Goal: Information Seeking & Learning: Find specific fact

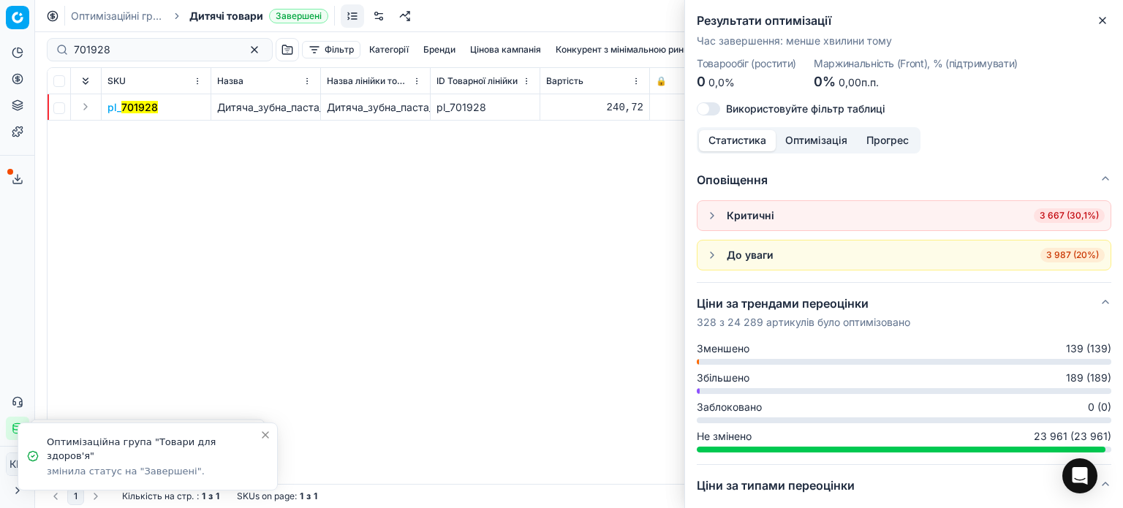
scroll to position [146, 0]
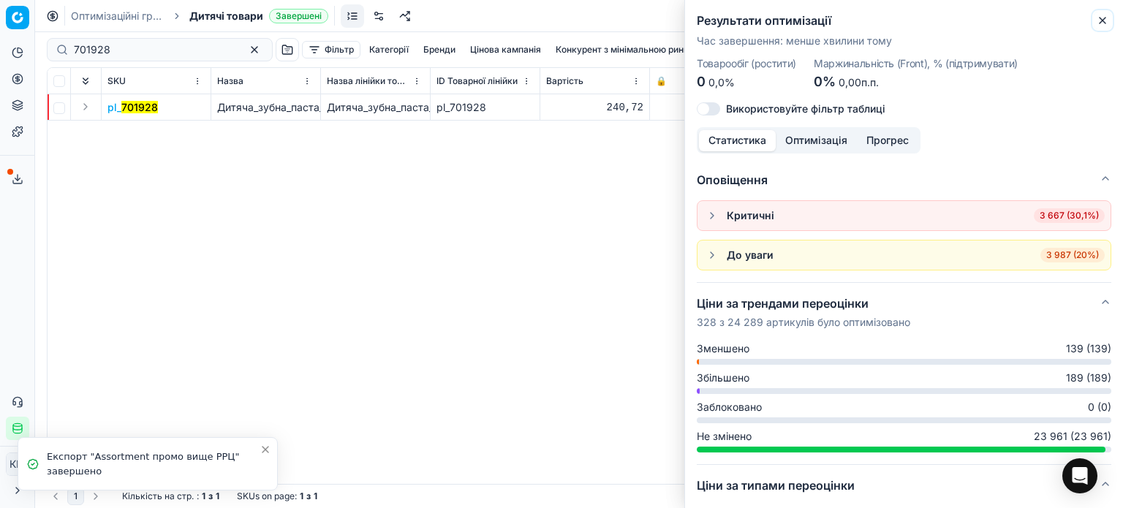
click at [1104, 25] on icon "button" at bounding box center [1103, 21] width 12 height 12
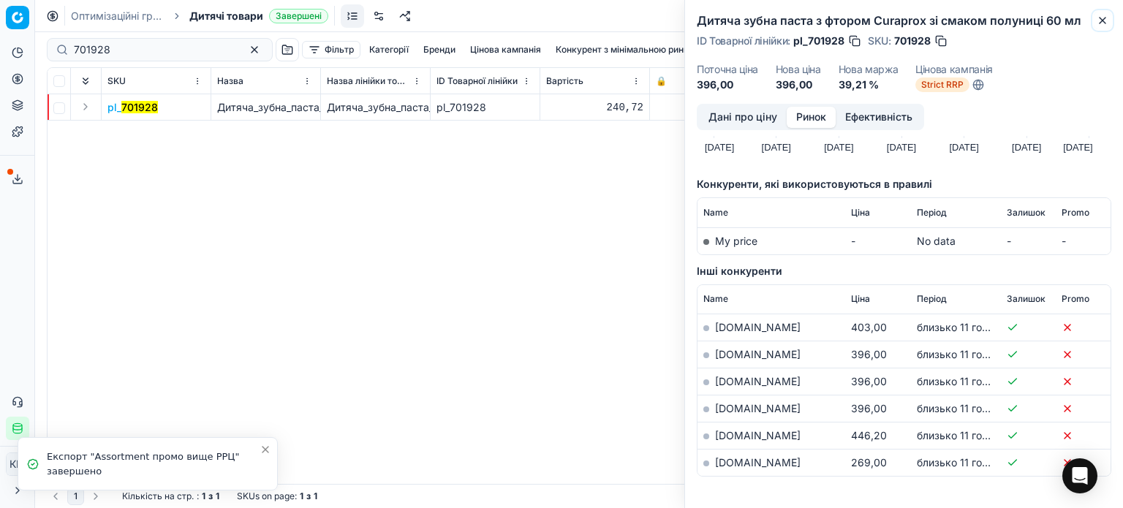
click at [1097, 23] on icon "button" at bounding box center [1103, 21] width 12 height 12
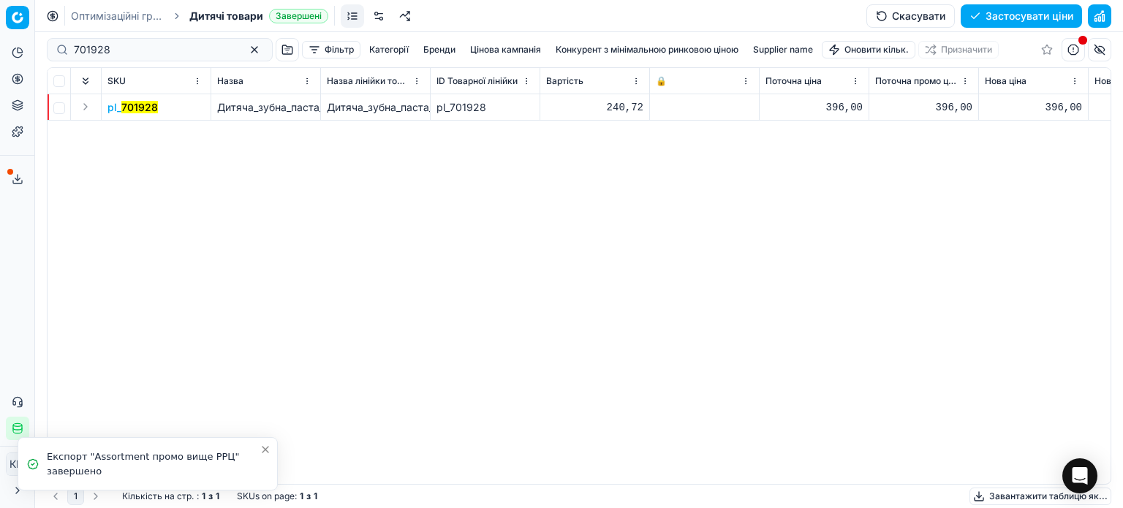
drag, startPoint x: 108, startPoint y: 61, endPoint x: 64, endPoint y: 50, distance: 45.2
click at [53, 50] on div "701928" at bounding box center [160, 49] width 226 height 23
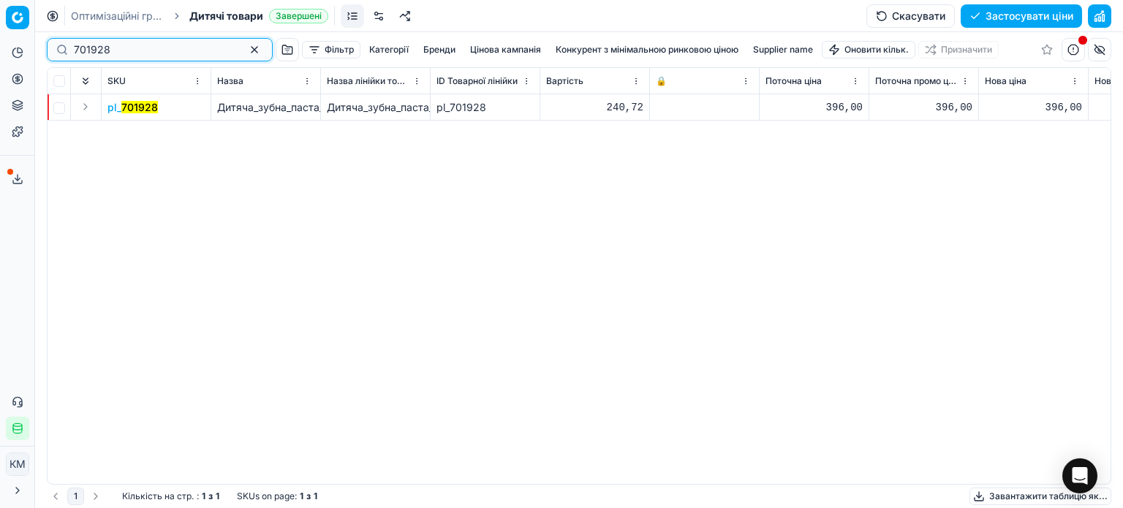
drag, startPoint x: 42, startPoint y: 50, endPoint x: 23, endPoint y: 49, distance: 18.3
click at [23, 49] on div "Pricing platform Аналітика Цінова оптимізація Асортимент продукції Шаблони Серв…" at bounding box center [561, 254] width 1123 height 508
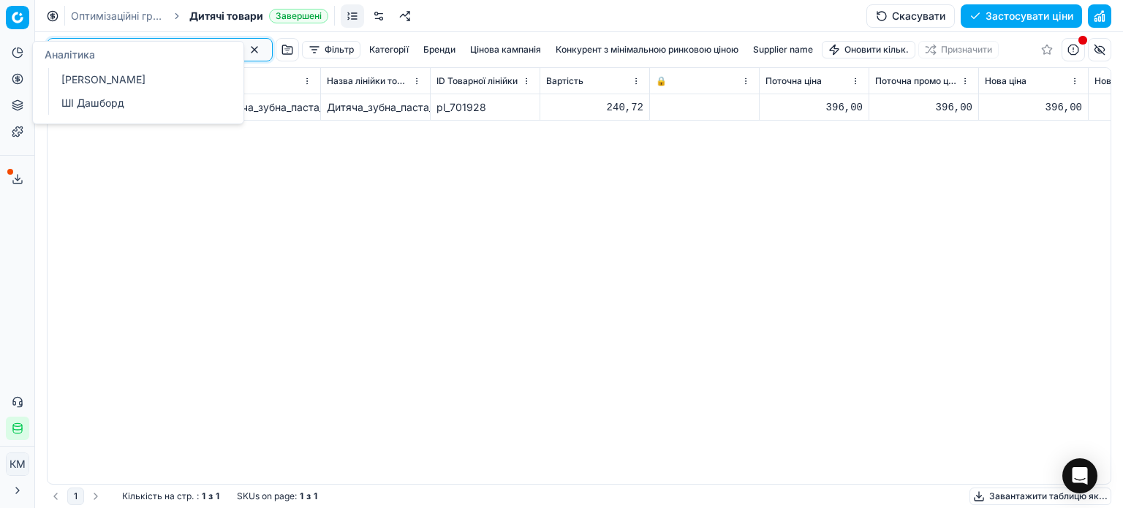
paste input "339260"
type input "339260"
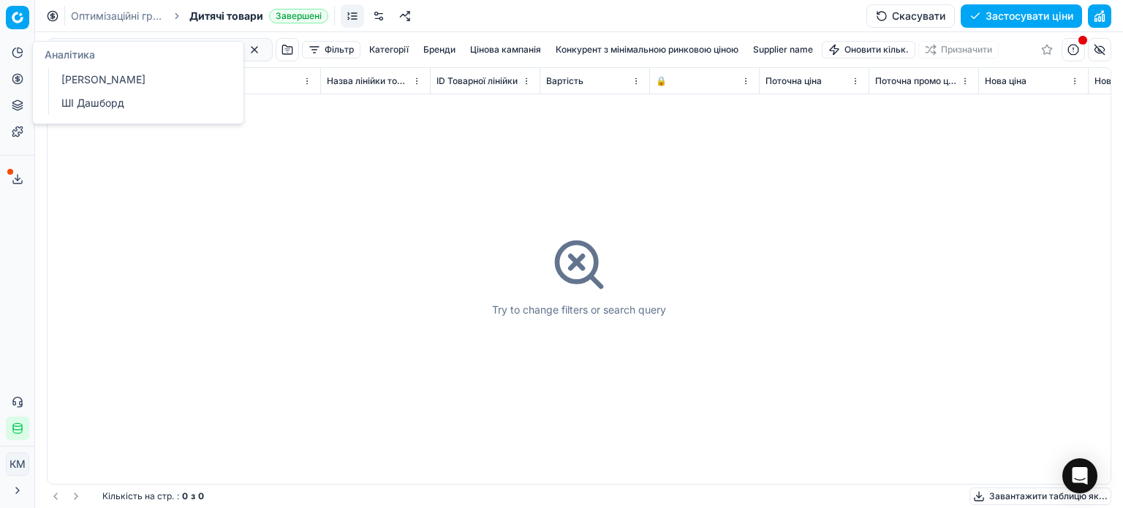
drag, startPoint x: 323, startPoint y: 213, endPoint x: 313, endPoint y: 199, distance: 17.3
click at [320, 209] on div "Try to change filters or search query" at bounding box center [579, 276] width 1063 height 416
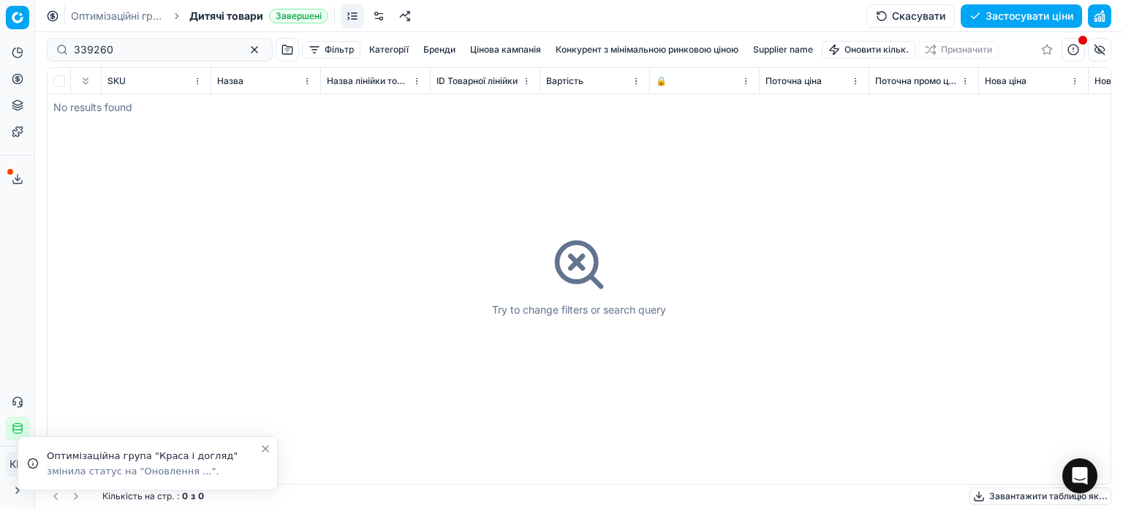
click at [212, 16] on span "Дитячі товари" at bounding box center [226, 16] width 74 height 15
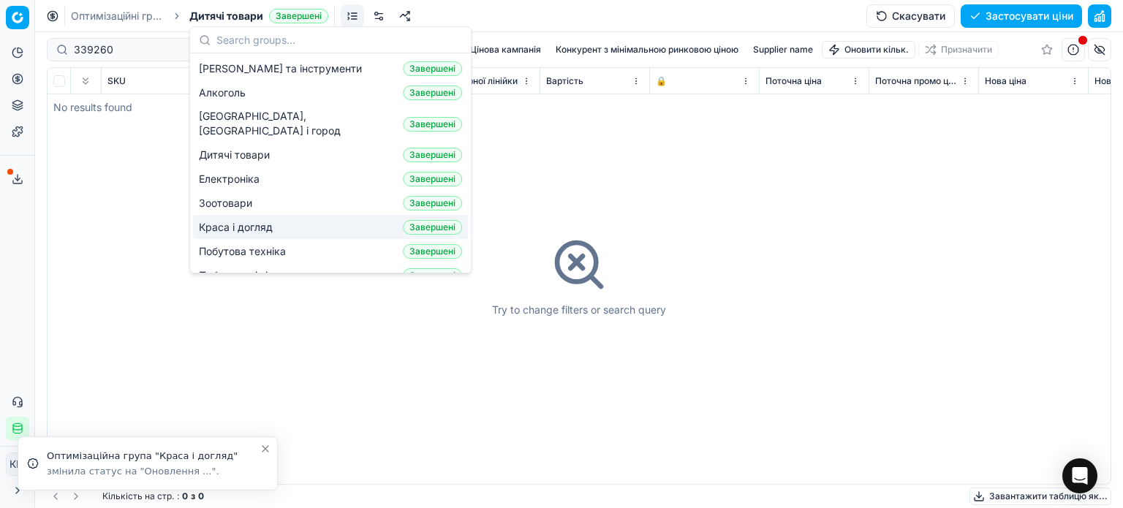
click at [243, 220] on span "Краса і догляд" at bounding box center [239, 227] width 80 height 15
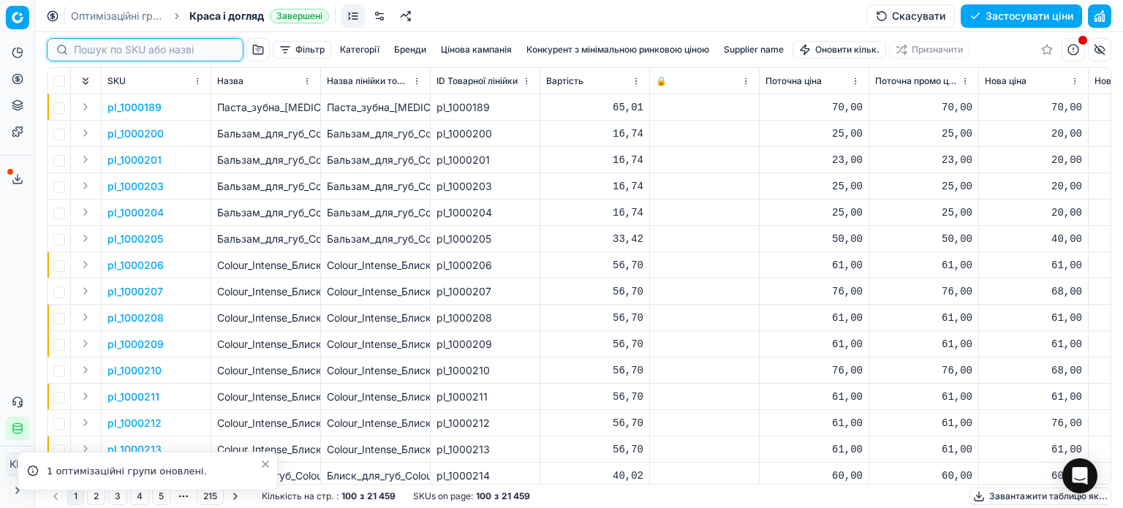
click at [93, 52] on input at bounding box center [154, 49] width 160 height 15
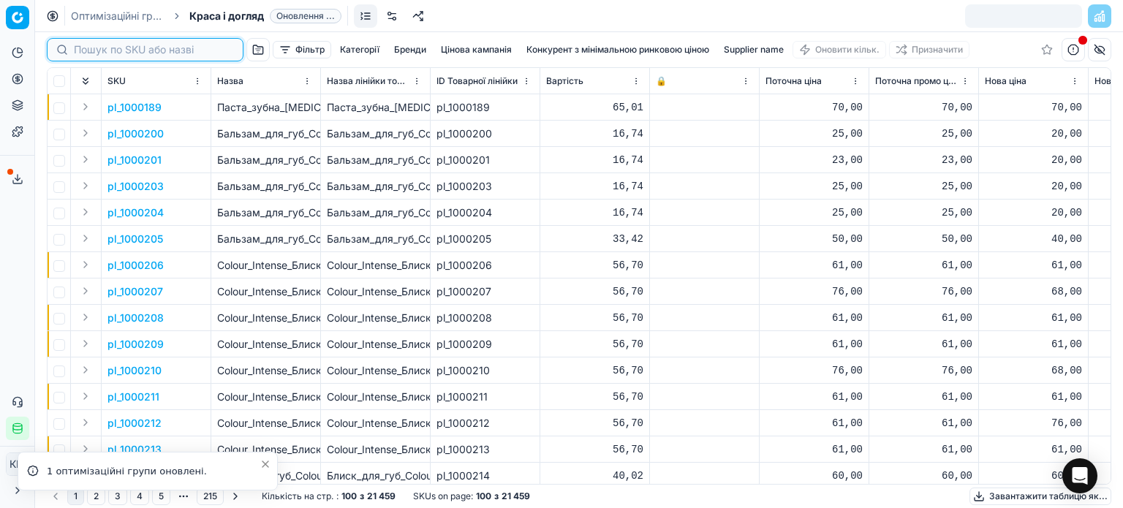
paste input "339260"
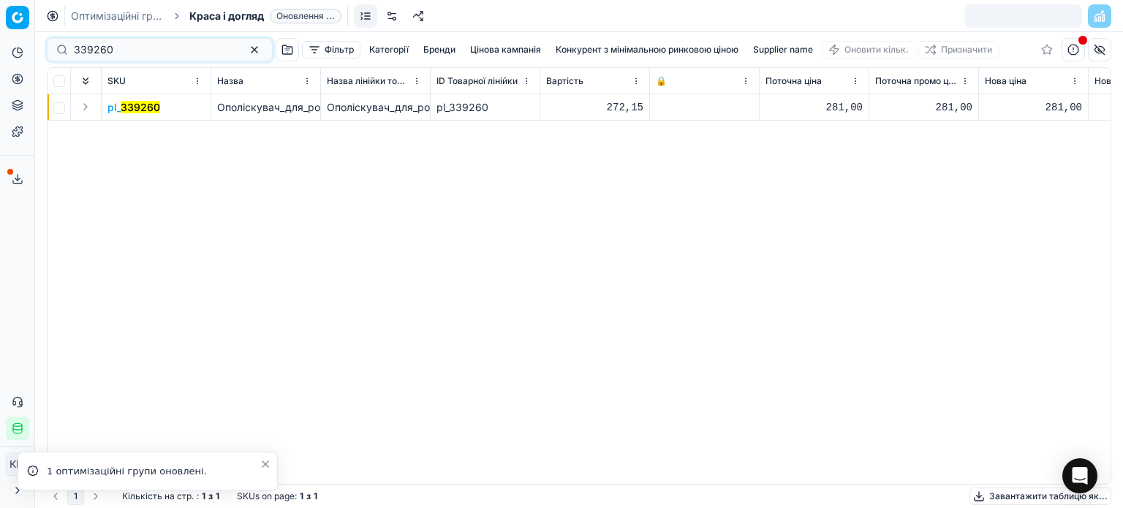
click at [130, 105] on mark "339260" at bounding box center [140, 107] width 39 height 12
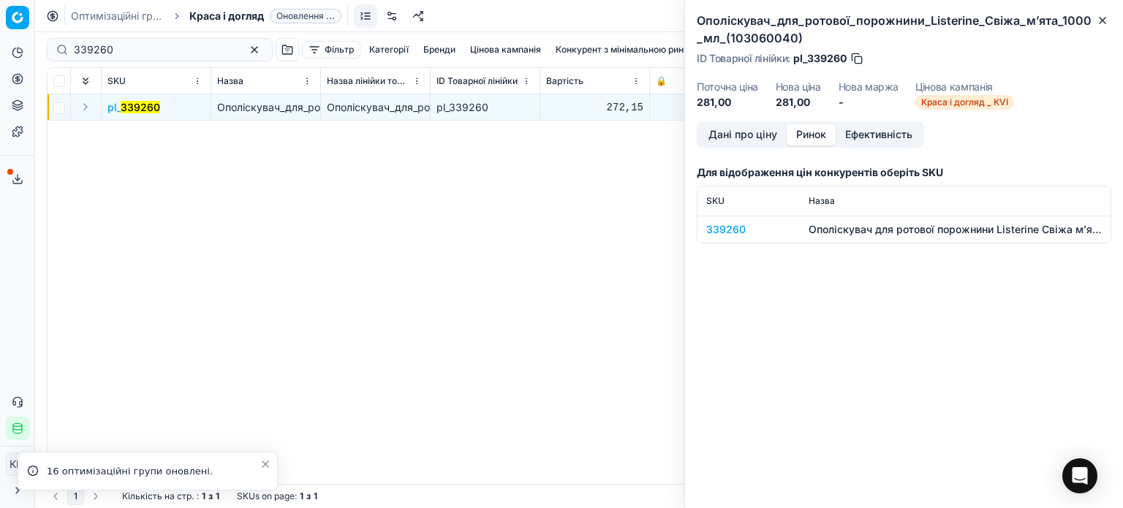
click at [832, 128] on button "Ринок" at bounding box center [811, 134] width 49 height 21
click at [728, 232] on div "339260" at bounding box center [748, 229] width 85 height 15
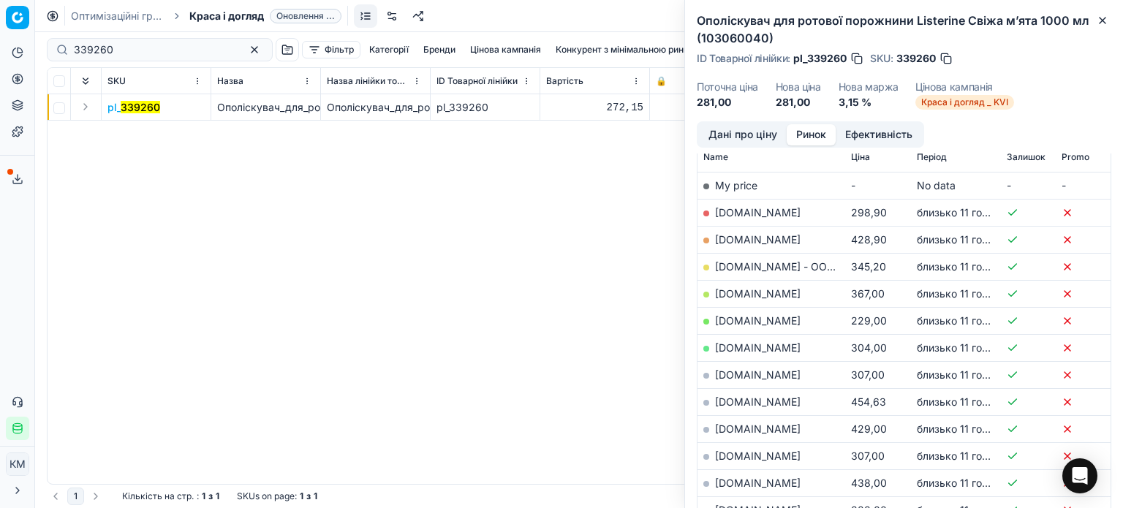
scroll to position [293, 0]
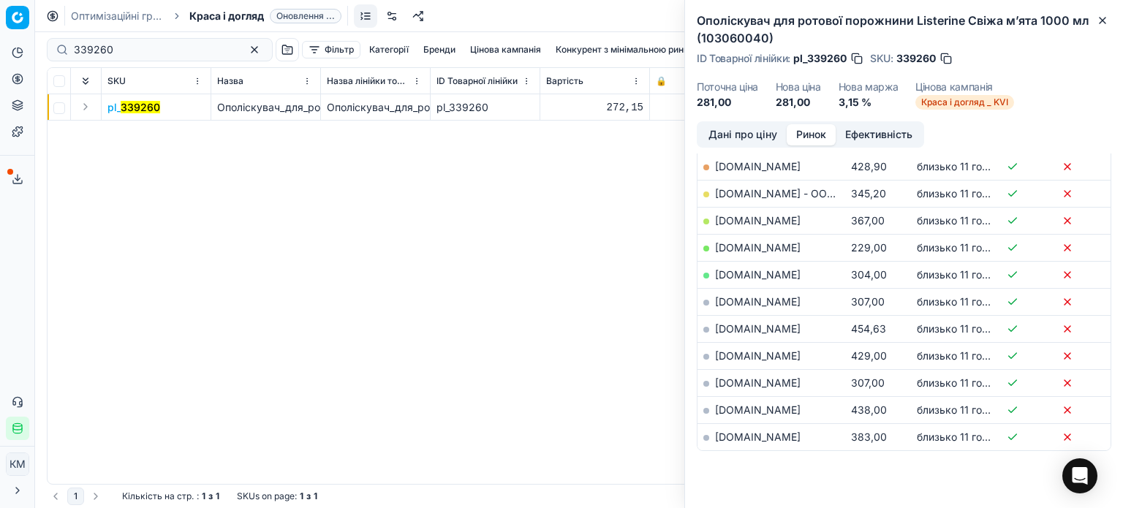
click at [742, 431] on link "[DOMAIN_NAME]" at bounding box center [758, 437] width 86 height 12
click at [731, 249] on link "[DOMAIN_NAME]" at bounding box center [758, 247] width 86 height 12
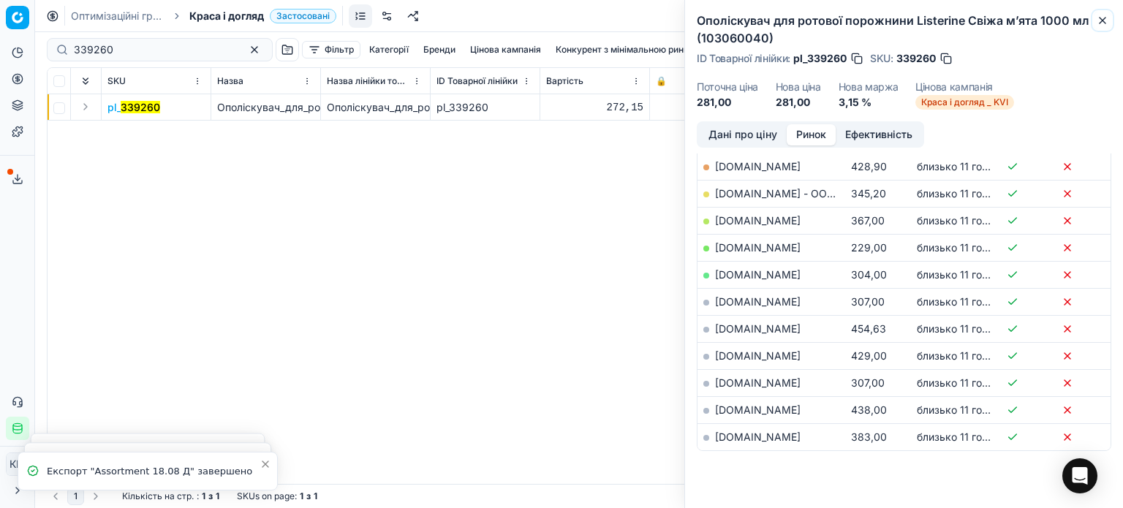
click at [1101, 15] on icon "button" at bounding box center [1103, 21] width 12 height 12
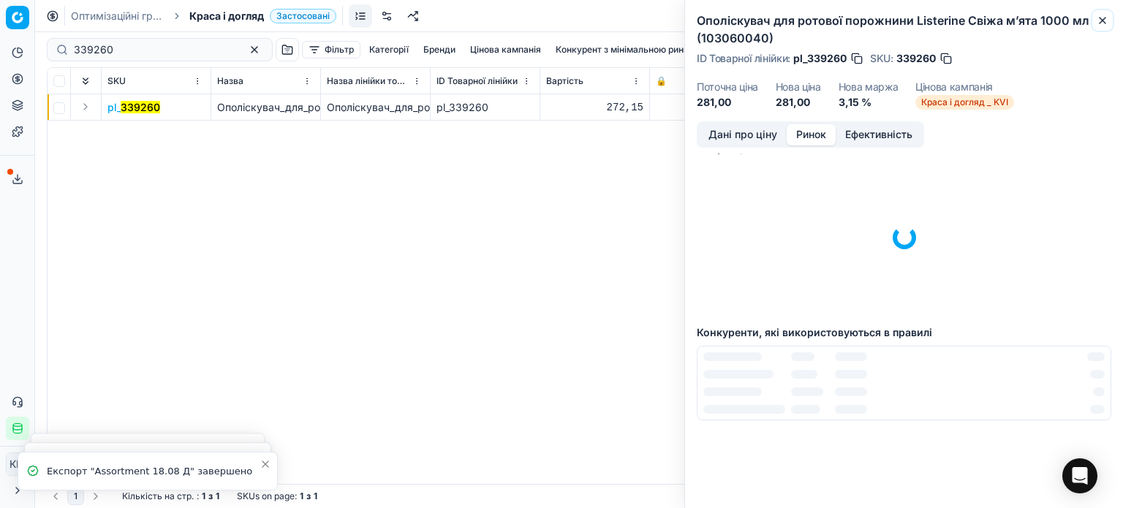
scroll to position [20, 0]
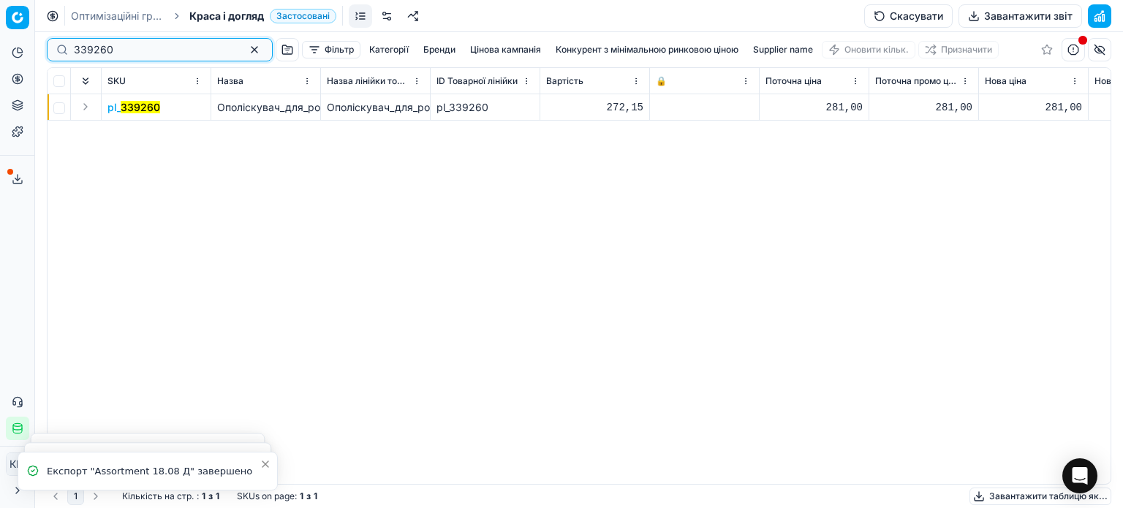
drag, startPoint x: 120, startPoint y: 48, endPoint x: 35, endPoint y: 32, distance: 86.2
click at [37, 33] on div "Pricing platform Аналітика Цінова оптимізація Асортимент продукції Шаблони Серв…" at bounding box center [561, 254] width 1123 height 508
paste input "548781"
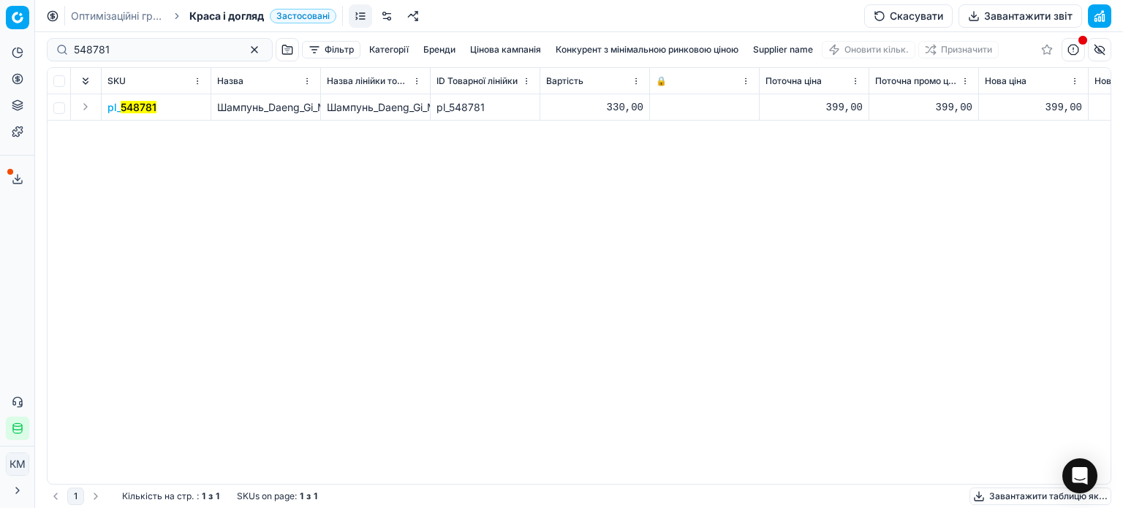
click at [153, 110] on mark "548781" at bounding box center [139, 107] width 36 height 12
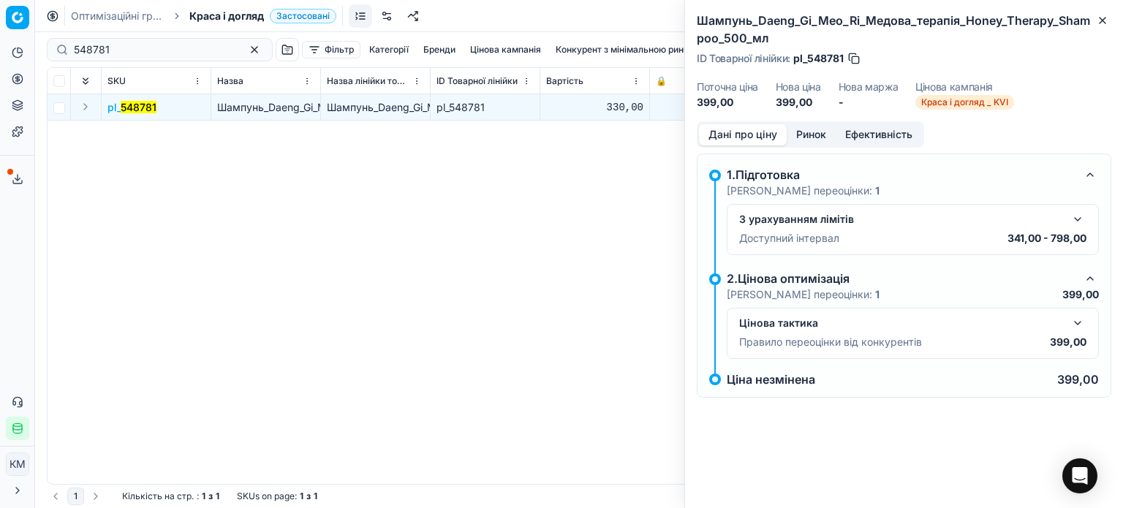
click at [813, 127] on button "Ринок" at bounding box center [811, 134] width 49 height 21
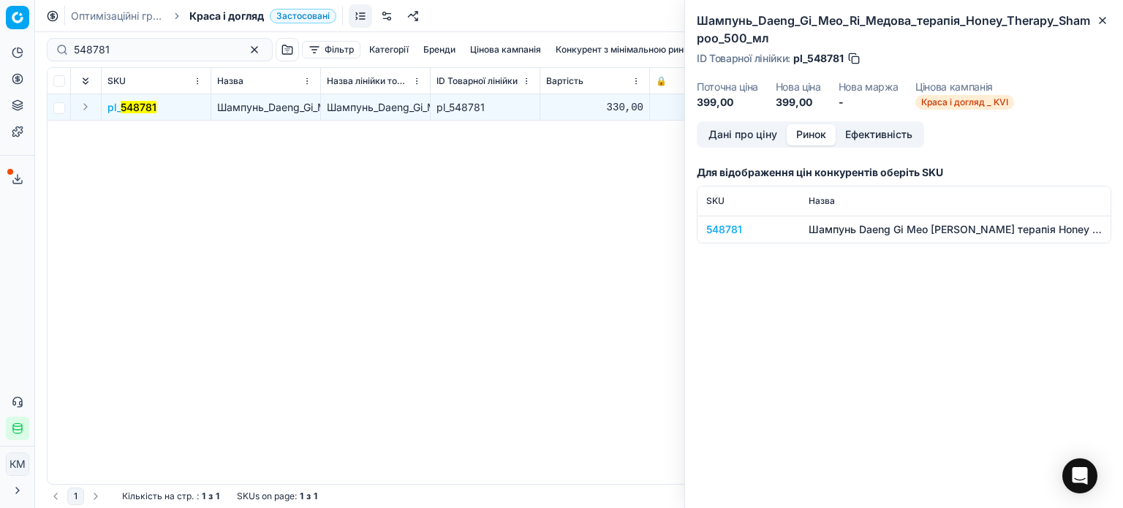
click at [730, 227] on div "548781" at bounding box center [748, 229] width 85 height 15
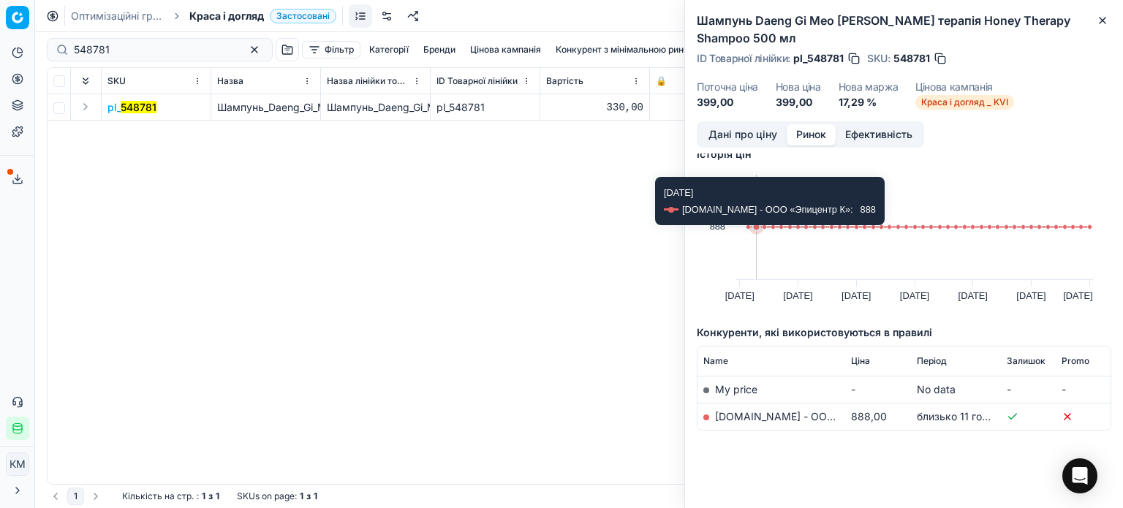
scroll to position [24, 0]
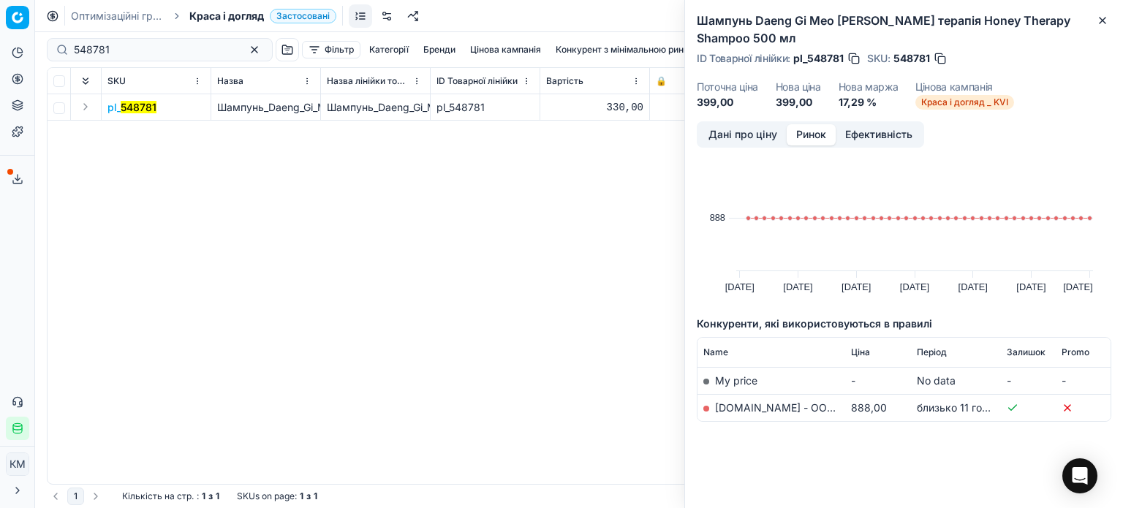
click at [729, 410] on link "[DOMAIN_NAME] - ООО «Эпицентр К»" at bounding box center [811, 407] width 192 height 12
click at [1100, 20] on icon "button" at bounding box center [1103, 21] width 12 height 12
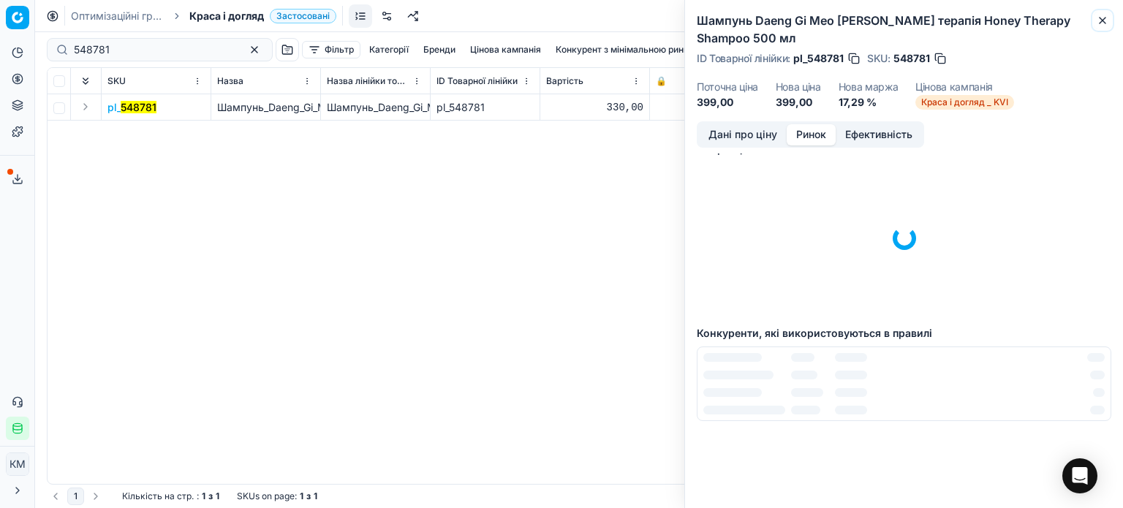
scroll to position [0, 0]
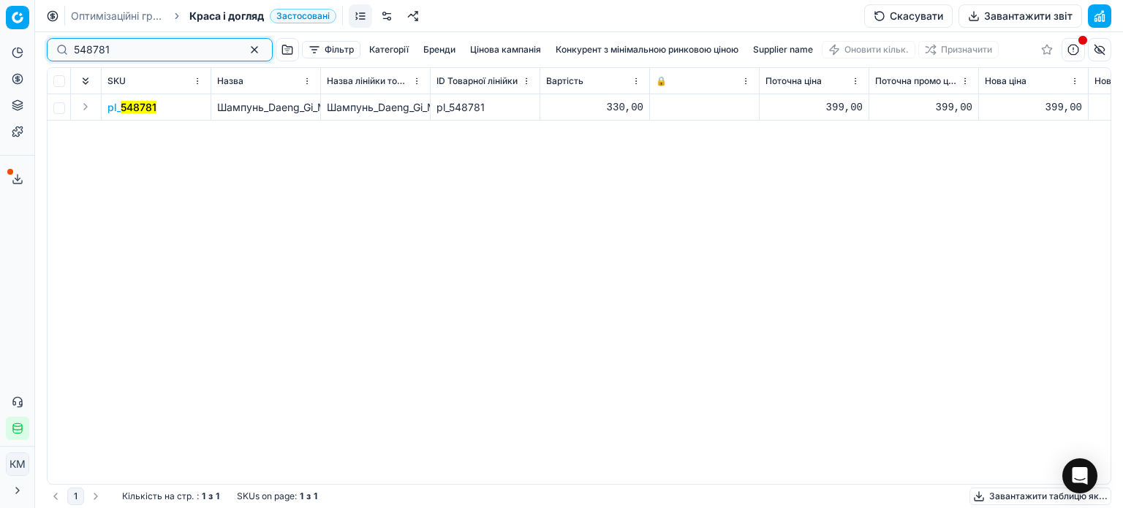
drag, startPoint x: 135, startPoint y: 53, endPoint x: 86, endPoint y: 48, distance: 48.5
click at [86, 48] on input "548781" at bounding box center [154, 49] width 160 height 15
type input "5"
click at [150, 114] on td "pl_ 632367" at bounding box center [157, 107] width 110 height 26
click at [146, 109] on mark "632367" at bounding box center [140, 107] width 39 height 12
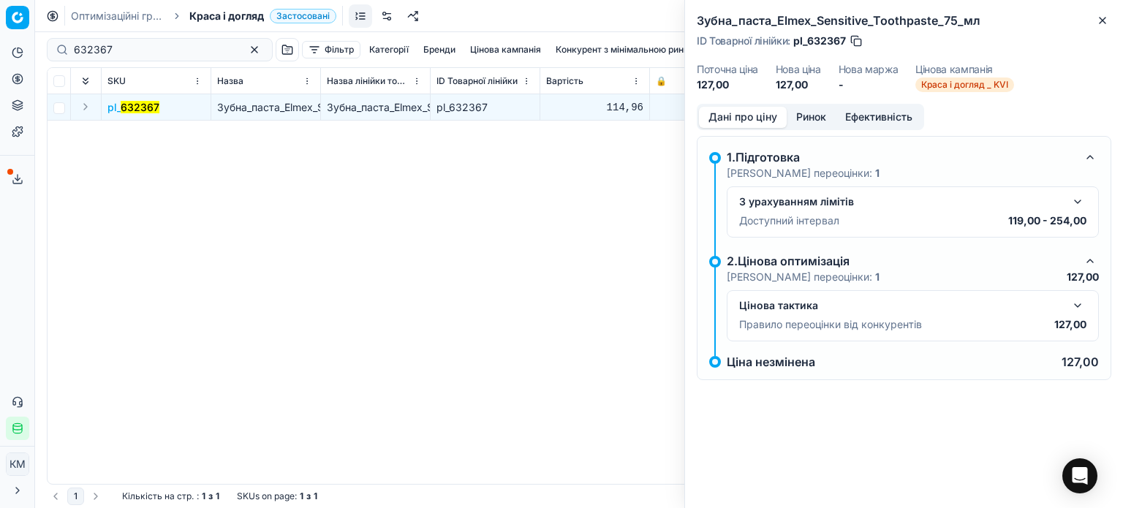
click at [822, 119] on button "Ринок" at bounding box center [811, 117] width 49 height 21
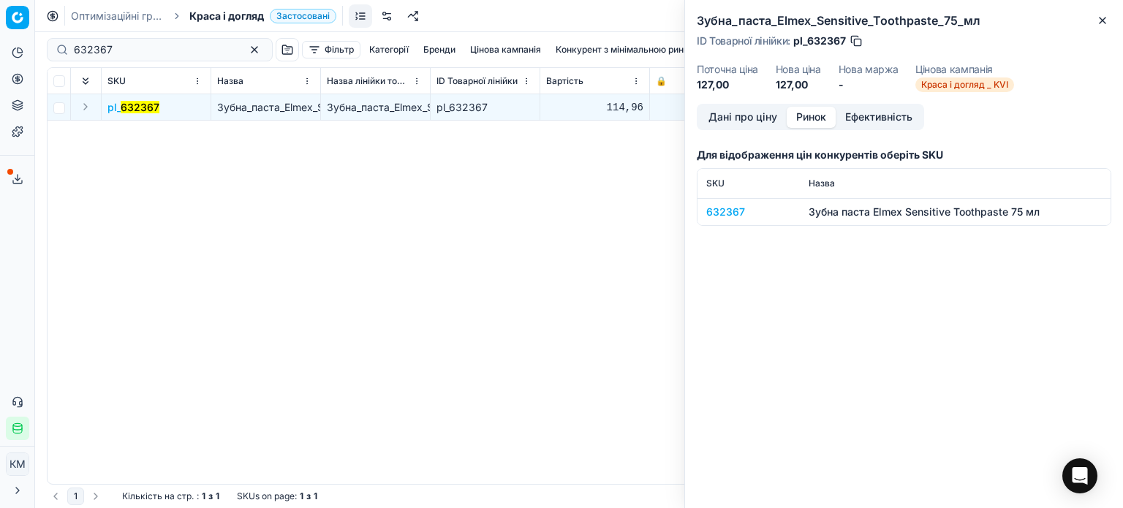
click at [740, 216] on div "632367" at bounding box center [748, 212] width 85 height 15
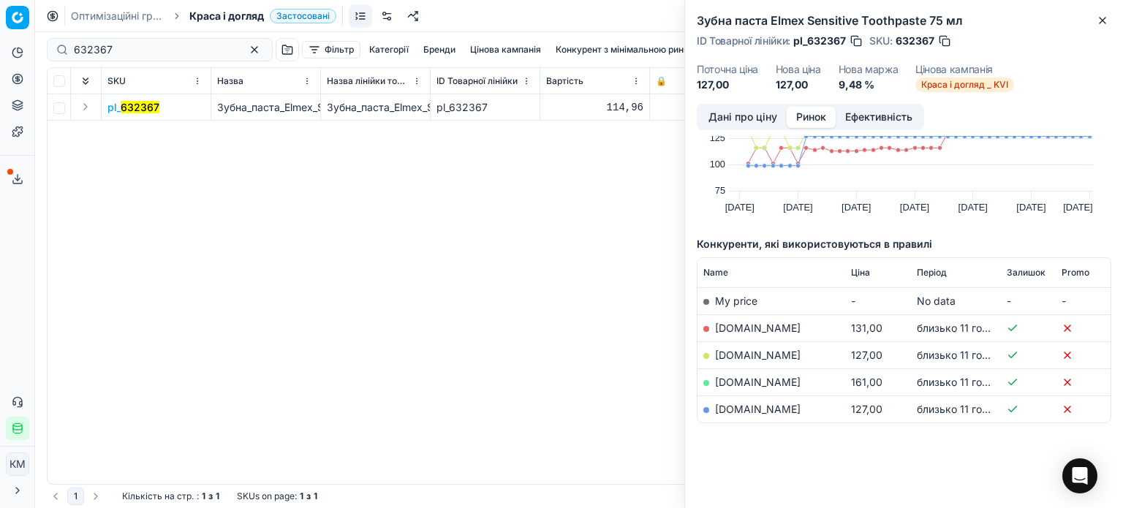
scroll to position [88, 0]
click at [738, 353] on link "[DOMAIN_NAME]" at bounding box center [758, 353] width 86 height 12
click at [746, 407] on link "[DOMAIN_NAME]" at bounding box center [758, 407] width 86 height 12
drag, startPoint x: 1101, startPoint y: 20, endPoint x: 758, endPoint y: 20, distance: 342.3
click at [1099, 20] on icon "button" at bounding box center [1103, 21] width 12 height 12
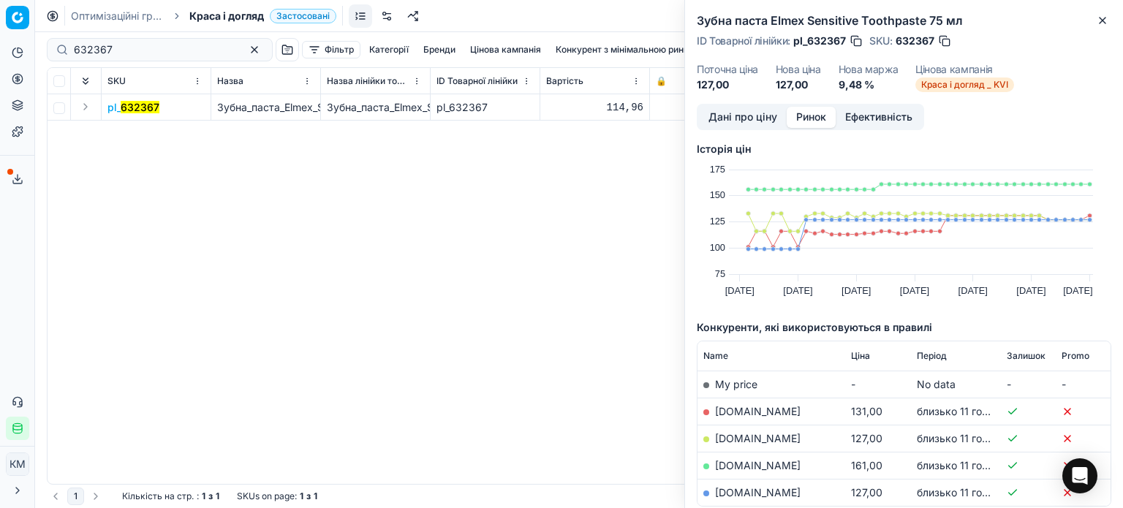
scroll to position [0, 0]
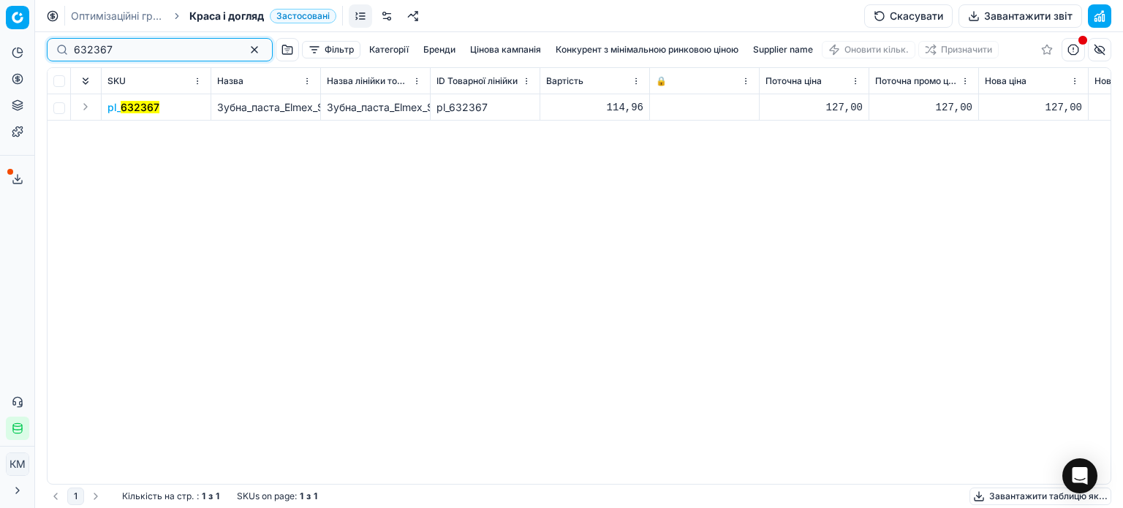
drag, startPoint x: 41, startPoint y: 36, endPoint x: 0, endPoint y: 26, distance: 42.0
click at [0, 28] on div "Pricing platform Аналітика Цінова оптимізація Асортимент продукції Шаблони Серв…" at bounding box center [561, 254] width 1123 height 508
paste input "5080"
click at [142, 112] on mark "508067" at bounding box center [140, 107] width 38 height 12
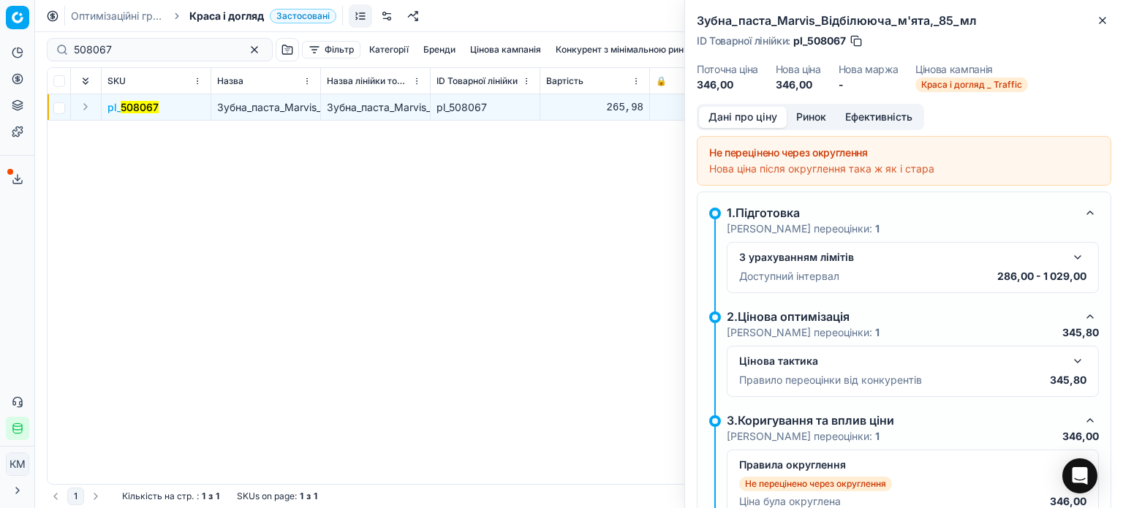
click at [819, 119] on button "Ринок" at bounding box center [811, 117] width 49 height 21
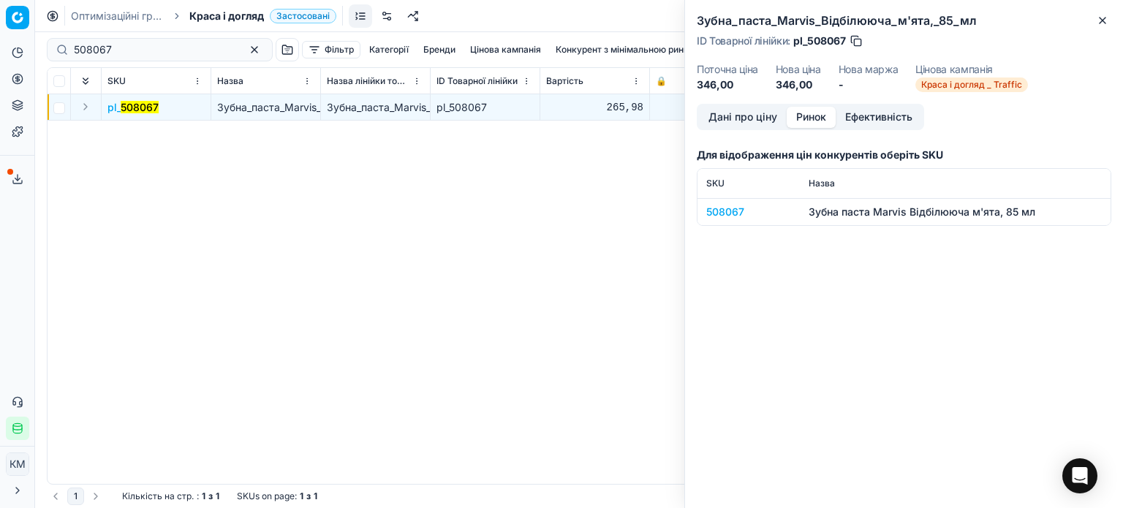
click at [747, 213] on div "508067" at bounding box center [748, 212] width 85 height 15
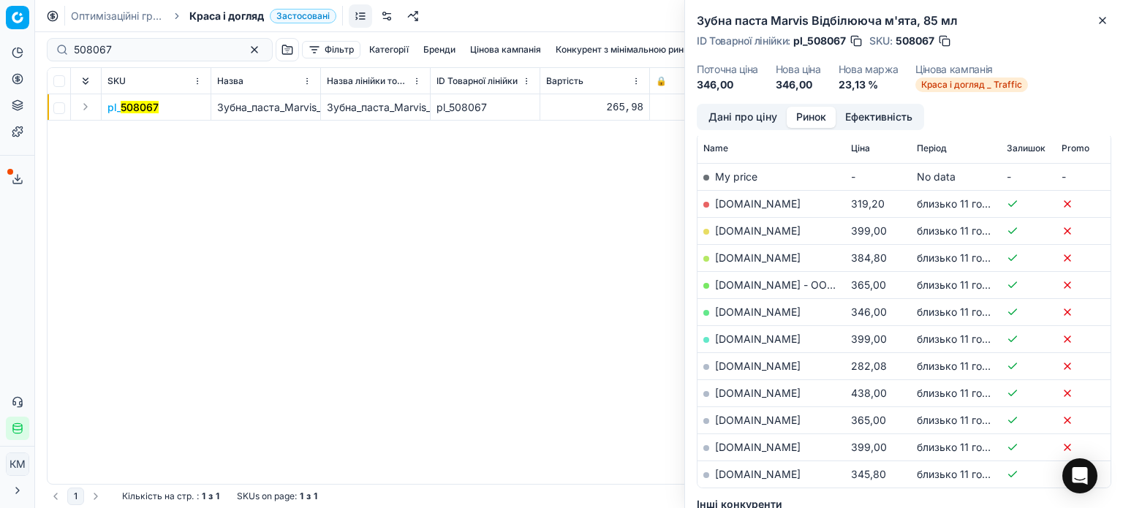
scroll to position [219, 0]
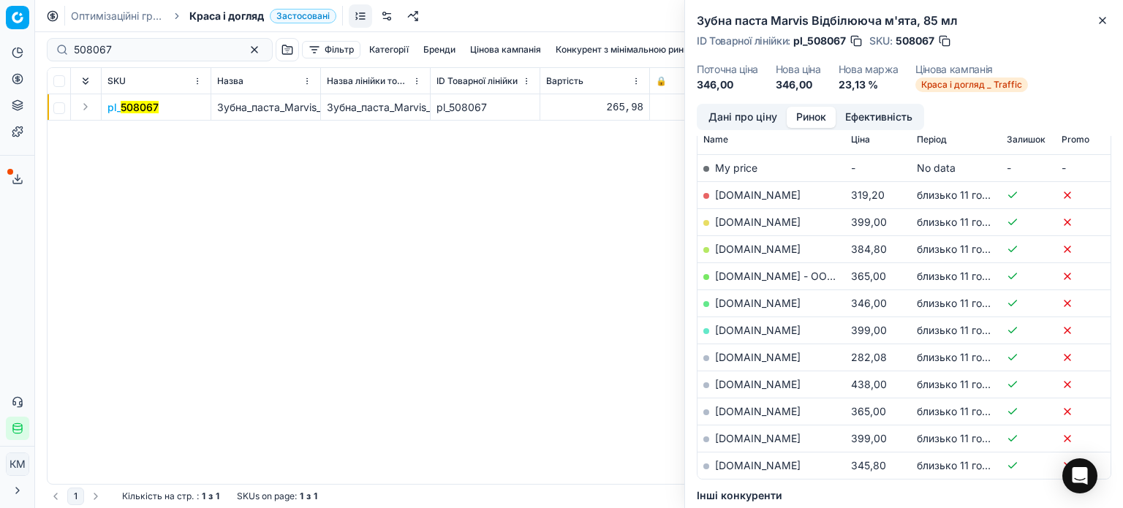
click at [746, 413] on link "[DOMAIN_NAME]" at bounding box center [758, 411] width 86 height 12
click at [742, 293] on td "[DOMAIN_NAME]" at bounding box center [772, 303] width 148 height 27
click at [744, 301] on link "[DOMAIN_NAME]" at bounding box center [758, 303] width 86 height 12
click at [1108, 20] on icon "button" at bounding box center [1103, 21] width 12 height 12
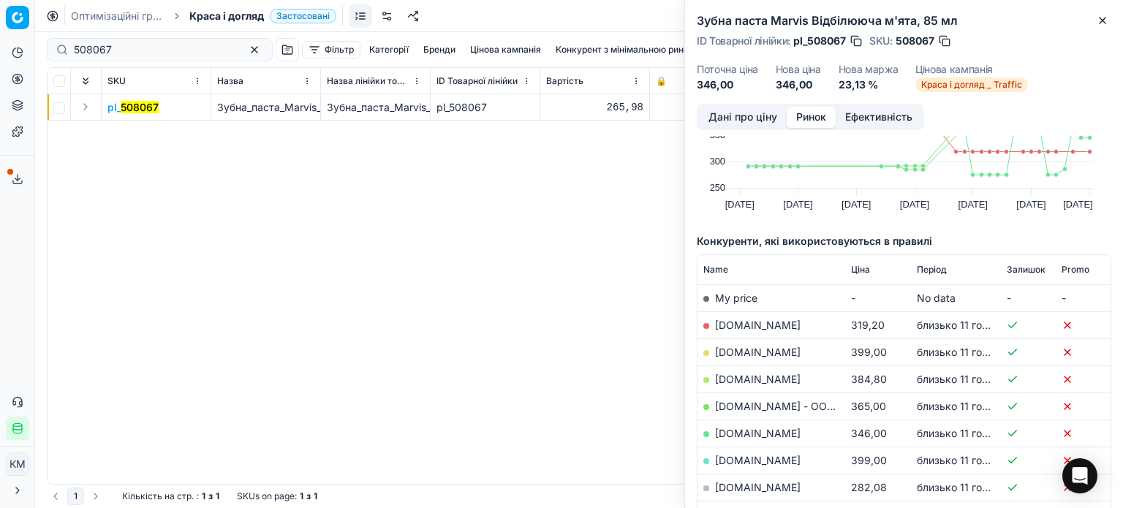
scroll to position [0, 0]
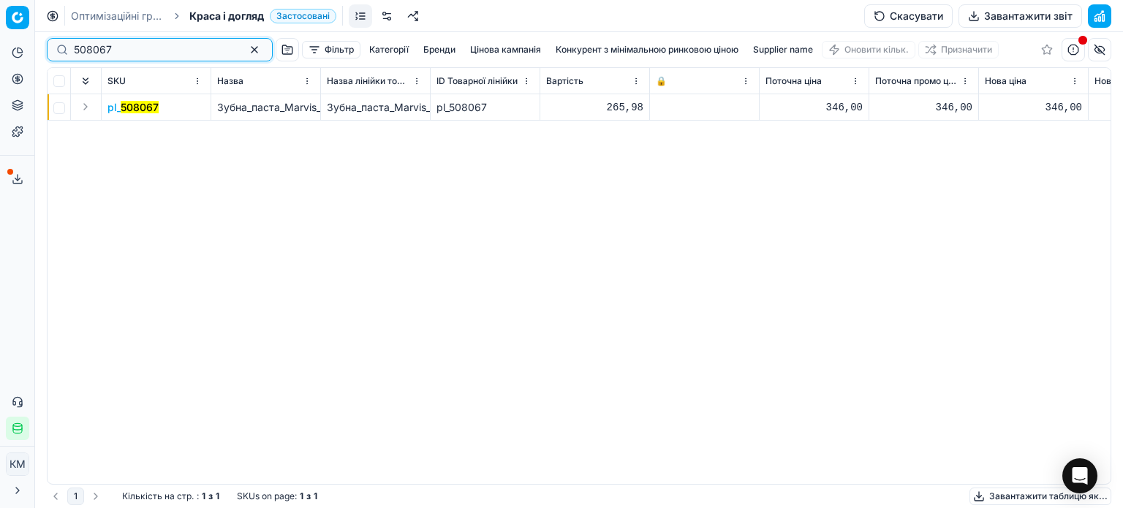
click at [0, 58] on div "Pricing platform Аналітика Цінова оптимізація Асортимент продукції Шаблони Серв…" at bounding box center [561, 254] width 1123 height 508
paste input "4877"
click at [146, 105] on mark "548777" at bounding box center [139, 107] width 37 height 12
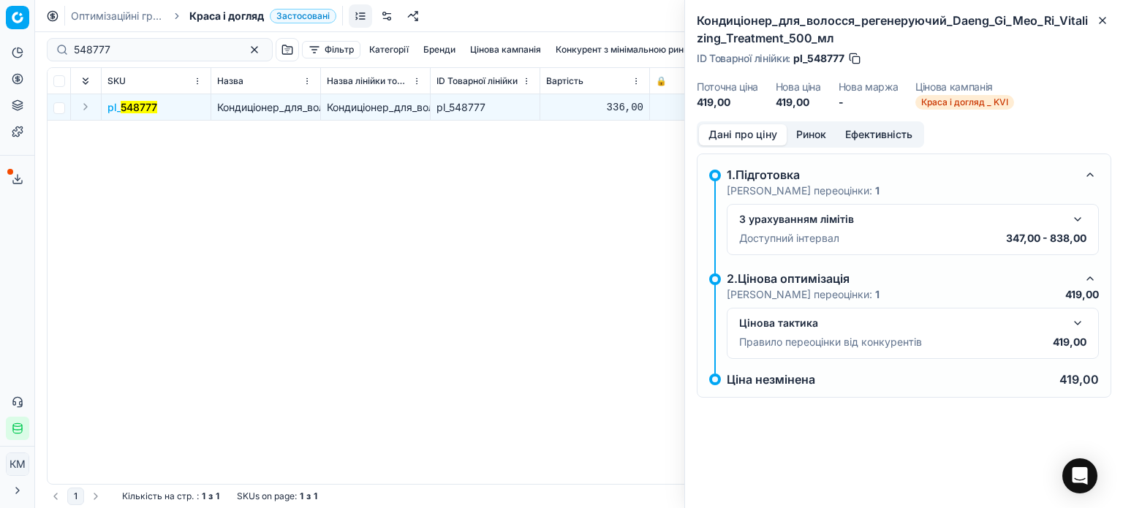
click at [819, 136] on button "Ринок" at bounding box center [811, 134] width 49 height 21
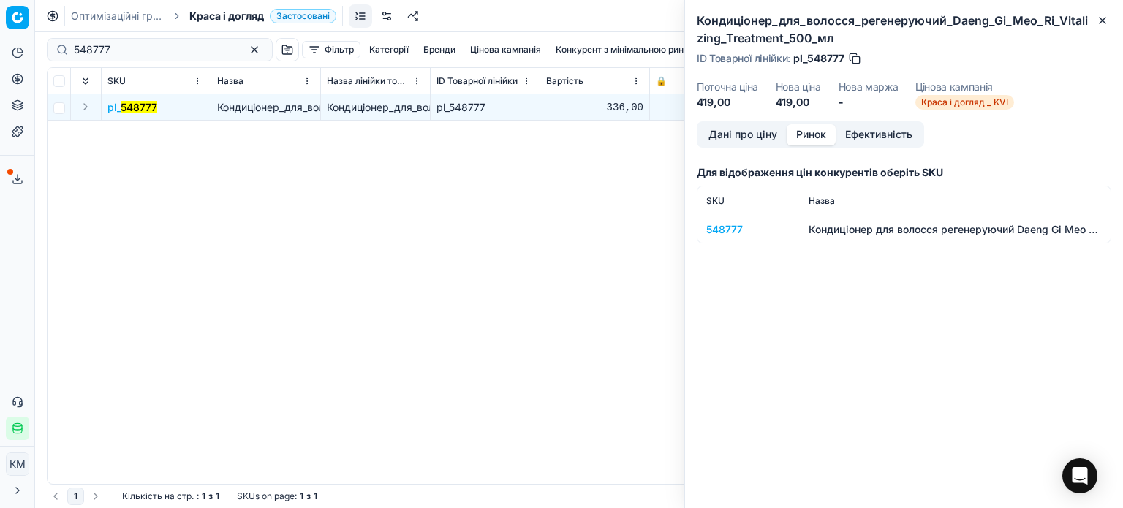
click at [739, 226] on div "548777" at bounding box center [748, 229] width 85 height 15
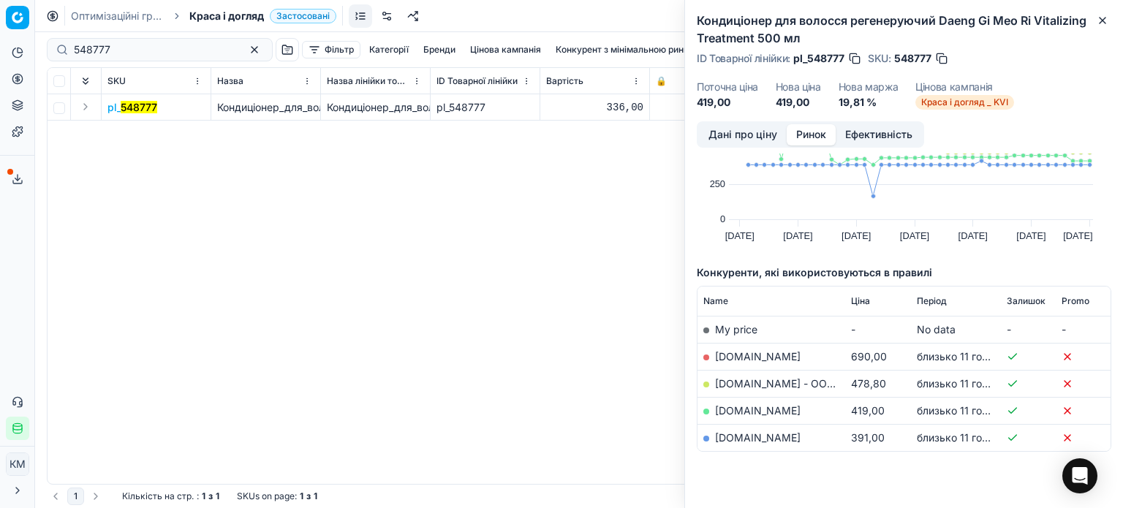
scroll to position [105, 0]
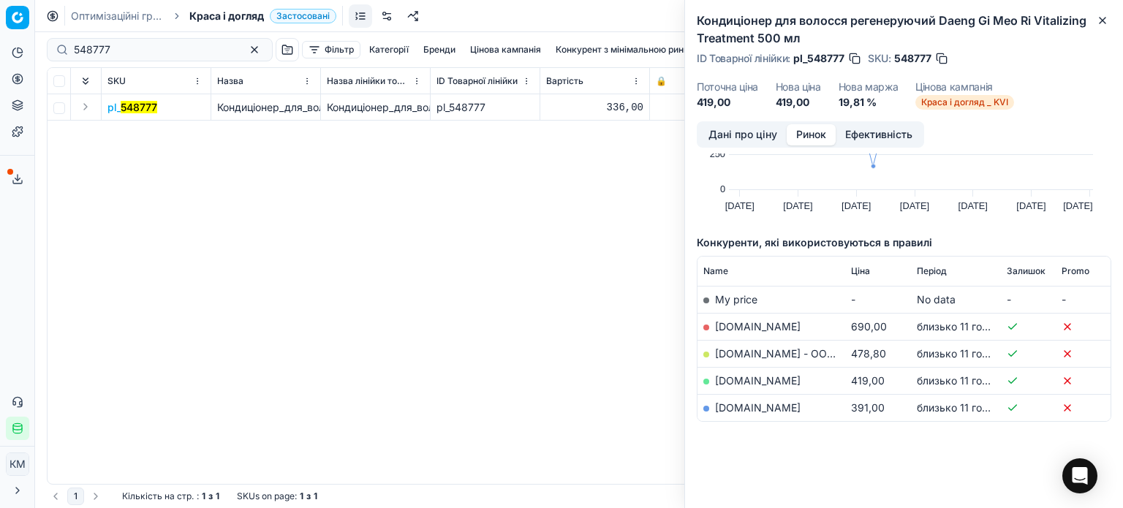
click at [753, 413] on td "[DOMAIN_NAME]" at bounding box center [772, 407] width 148 height 27
click at [733, 383] on link "[DOMAIN_NAME]" at bounding box center [758, 380] width 86 height 12
click at [1104, 21] on icon "button" at bounding box center [1103, 21] width 6 height 6
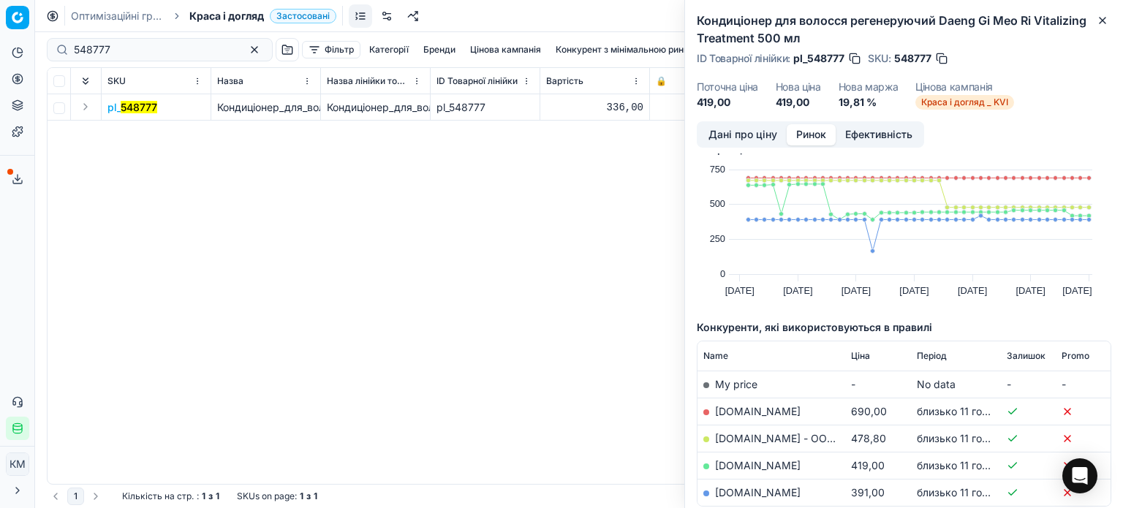
scroll to position [0, 0]
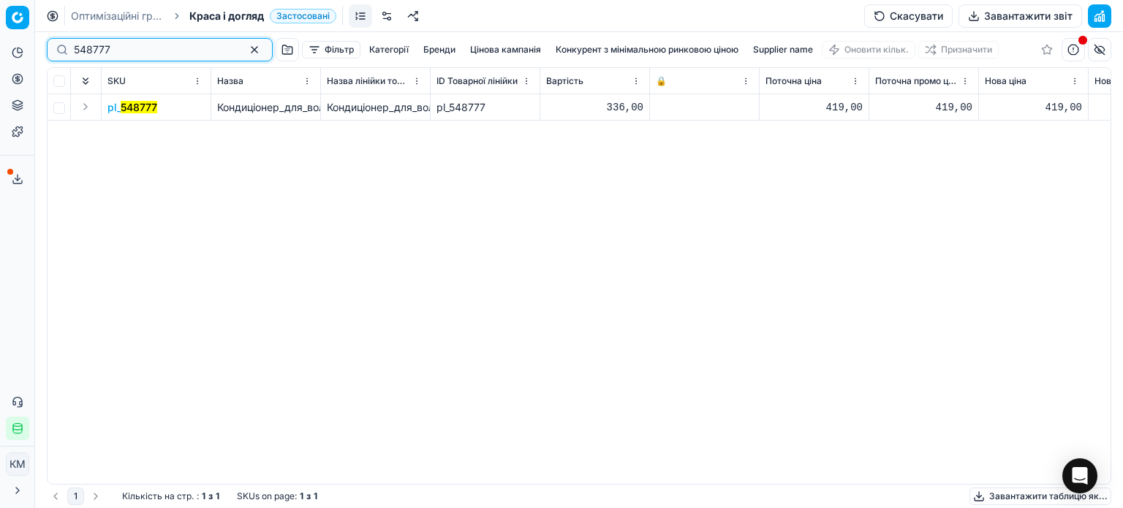
drag, startPoint x: 164, startPoint y: 49, endPoint x: 0, endPoint y: 54, distance: 163.9
click at [0, 54] on div "Pricing platform Аналітика Цінова оптимізація Асортимент продукції Шаблони Серв…" at bounding box center [561, 254] width 1123 height 508
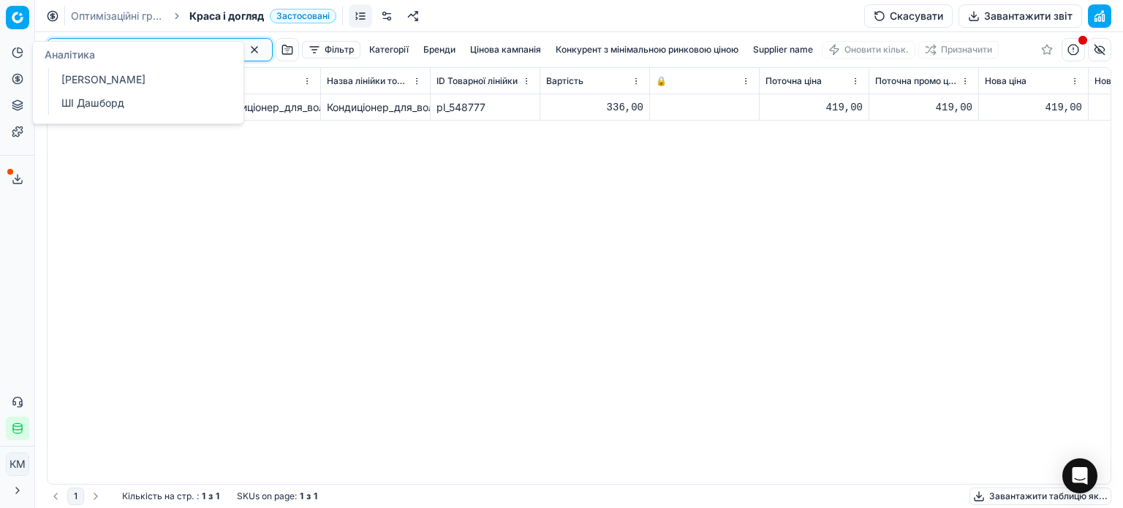
paste input "417258"
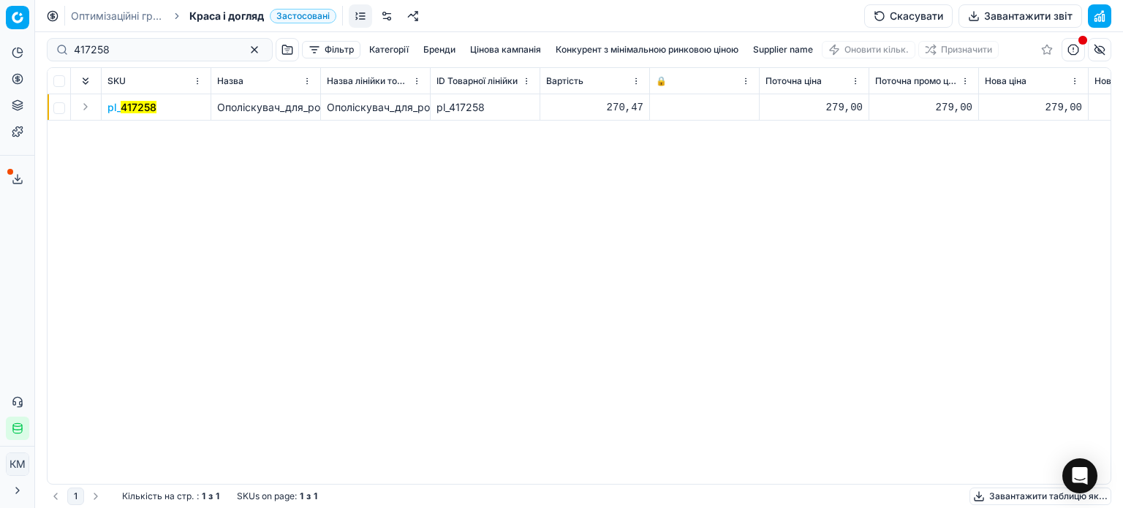
click at [152, 110] on mark "417258" at bounding box center [139, 107] width 36 height 12
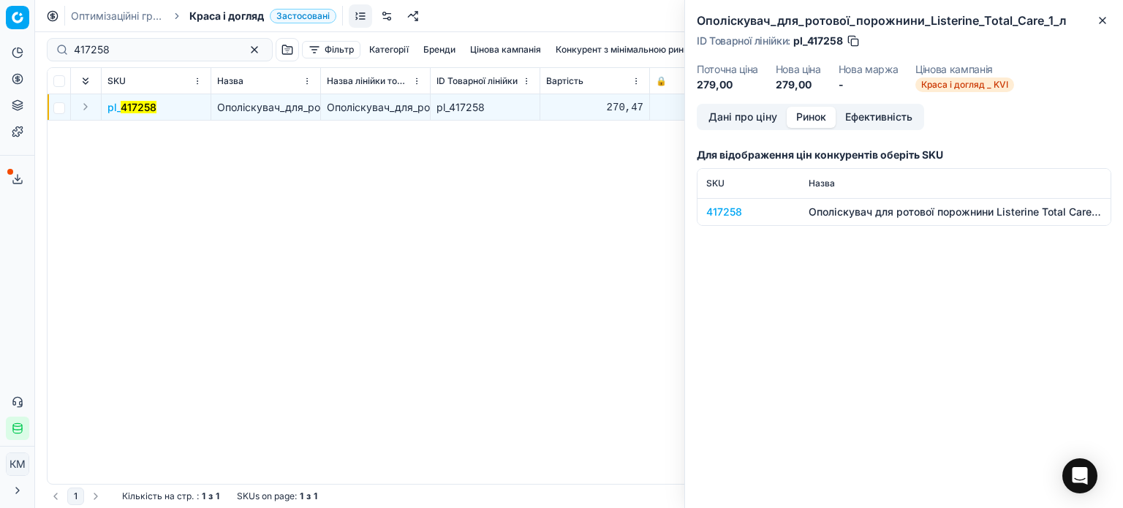
drag, startPoint x: 826, startPoint y: 111, endPoint x: 818, endPoint y: 135, distance: 24.5
click at [825, 113] on button "Ринок" at bounding box center [811, 117] width 49 height 21
click at [738, 207] on div "417258" at bounding box center [748, 212] width 85 height 15
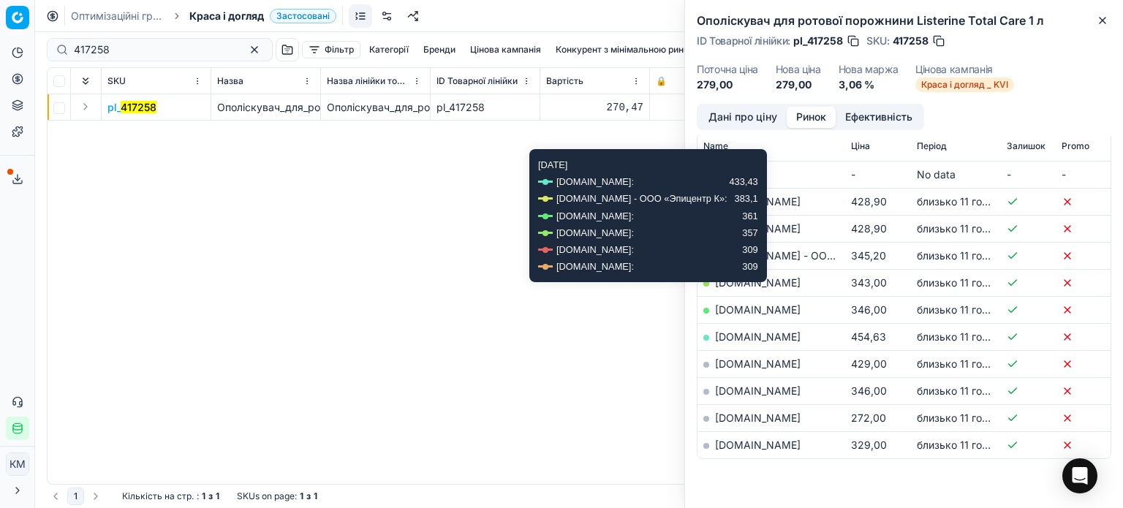
scroll to position [219, 0]
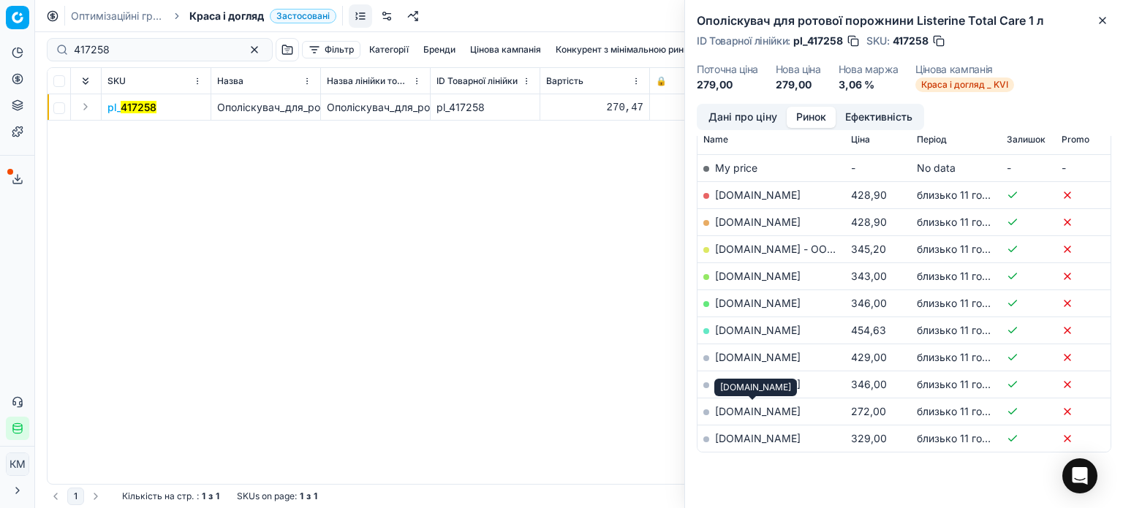
click at [770, 408] on link "[DOMAIN_NAME]" at bounding box center [758, 411] width 86 height 12
click at [1107, 19] on icon "button" at bounding box center [1103, 21] width 12 height 12
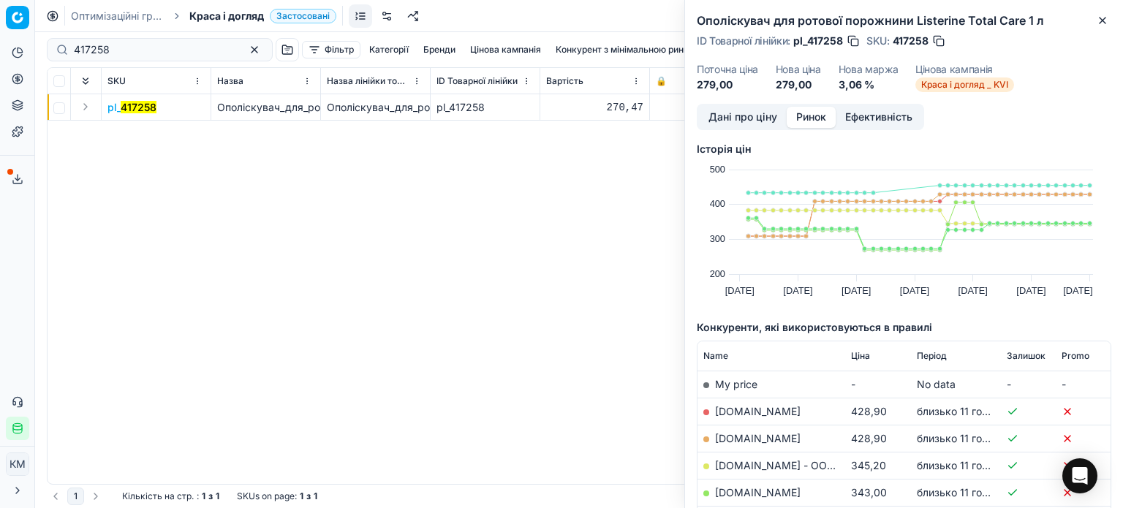
scroll to position [0, 0]
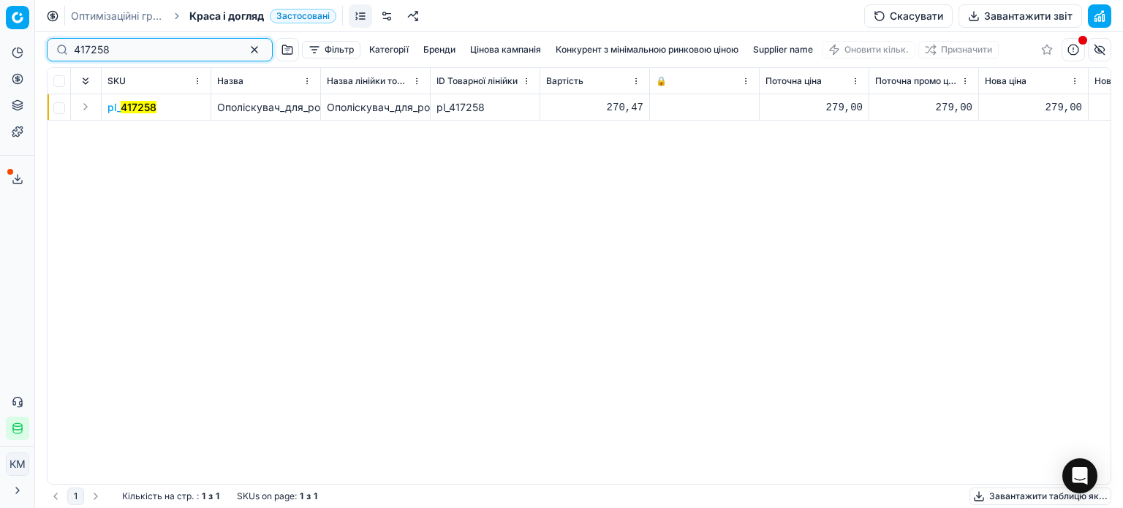
drag, startPoint x: 12, startPoint y: 61, endPoint x: 0, endPoint y: 61, distance: 11.7
click at [0, 61] on div "Pricing platform Аналітика Цінова оптимізація Асортимент продукції Шаблони Серв…" at bounding box center [561, 254] width 1123 height 508
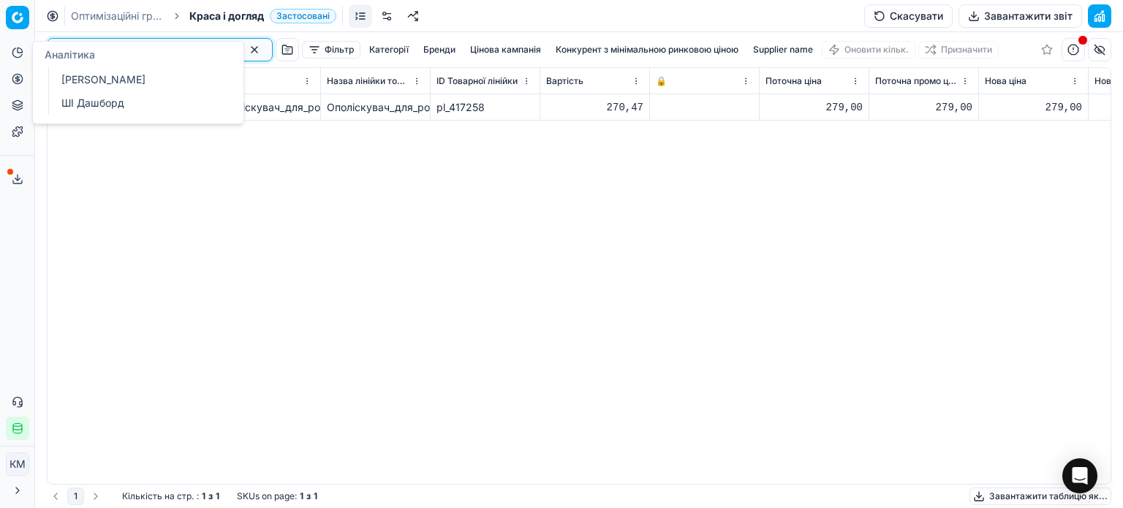
paste input "508069"
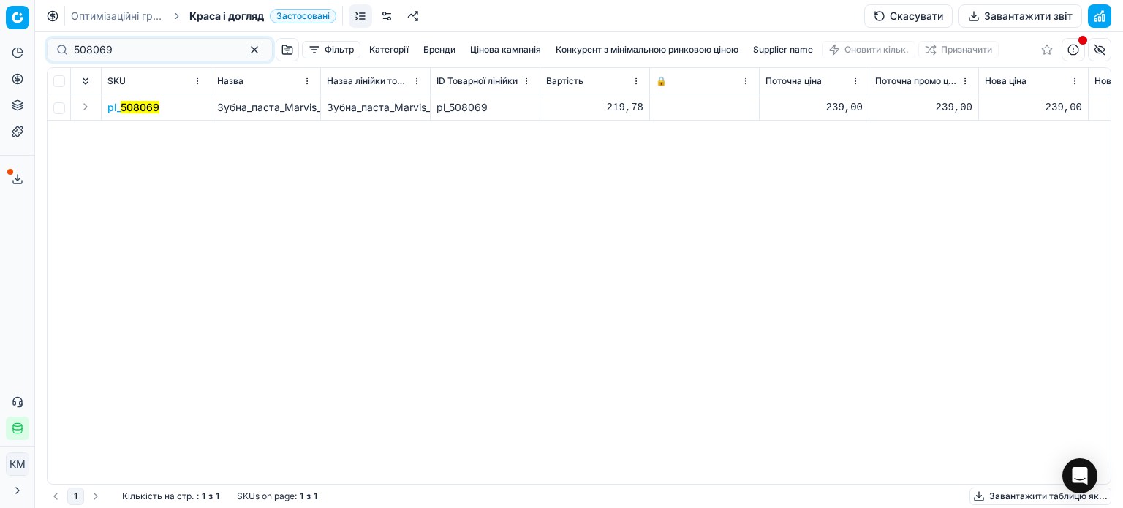
click at [143, 109] on mark "508069" at bounding box center [140, 107] width 39 height 12
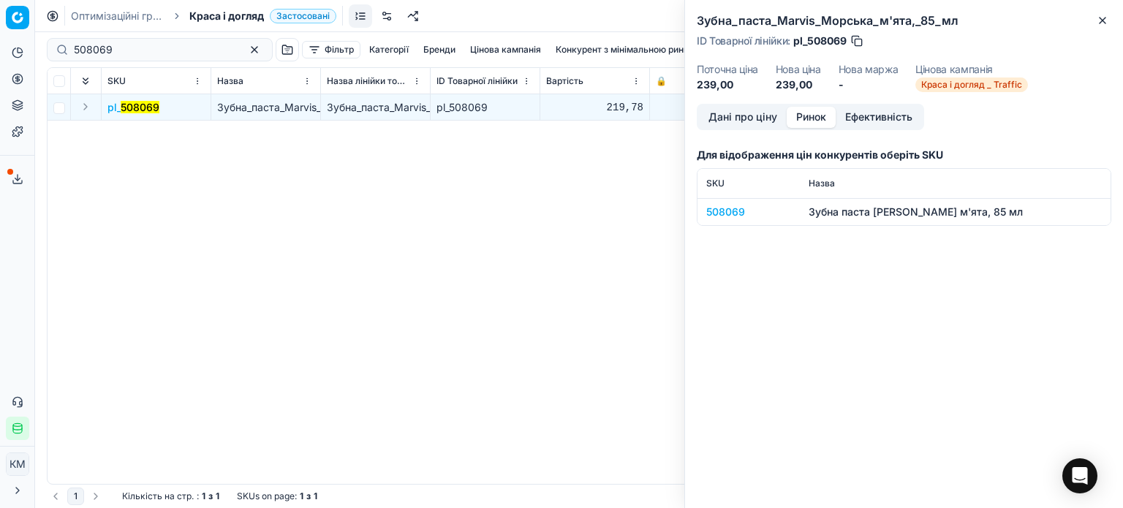
click at [820, 124] on button "Ринок" at bounding box center [811, 117] width 49 height 21
click at [732, 206] on div "508069" at bounding box center [748, 212] width 85 height 15
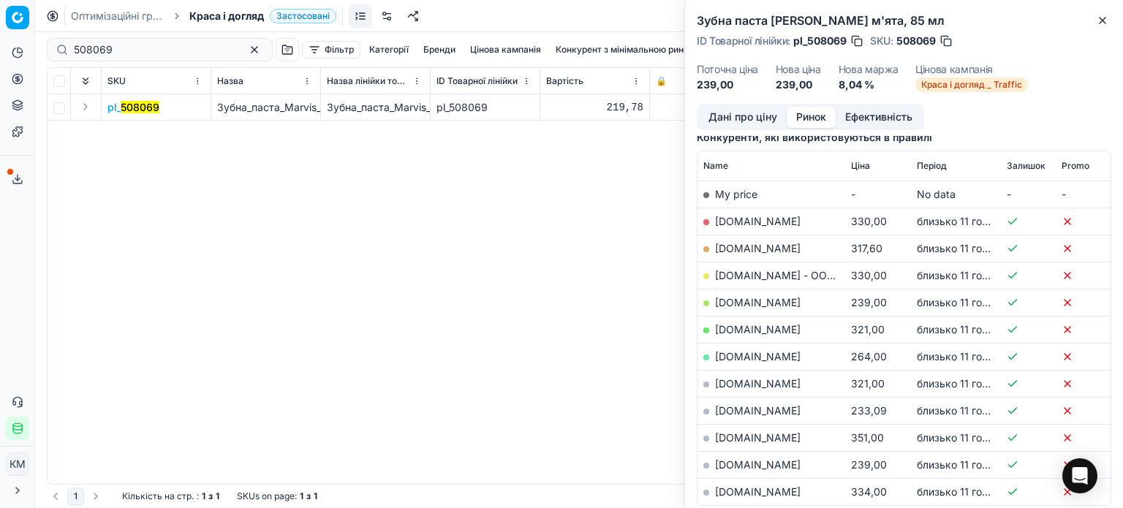
scroll to position [219, 0]
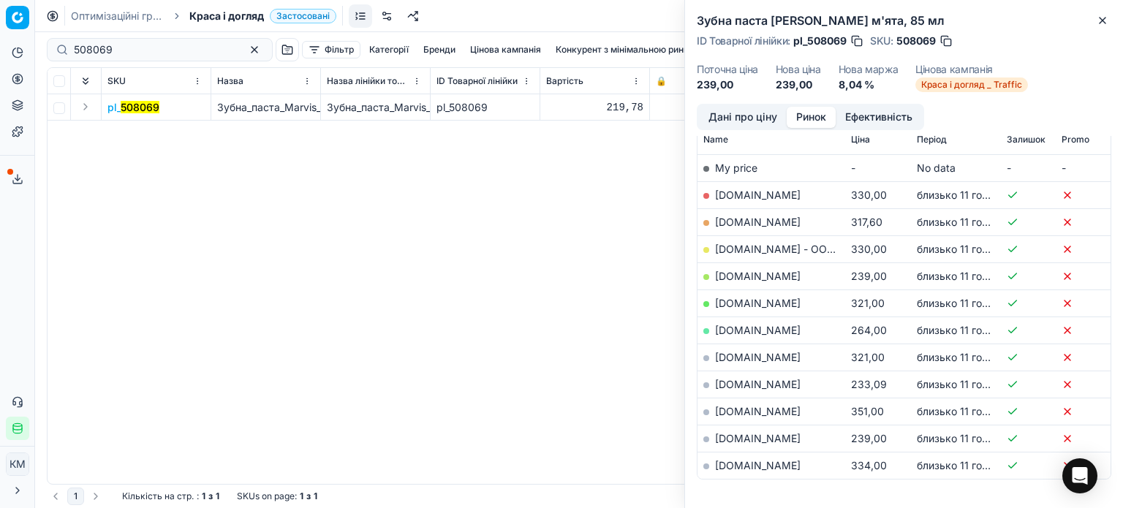
click at [773, 438] on link "[DOMAIN_NAME]" at bounding box center [758, 438] width 86 height 12
click at [1106, 21] on icon "button" at bounding box center [1103, 21] width 12 height 12
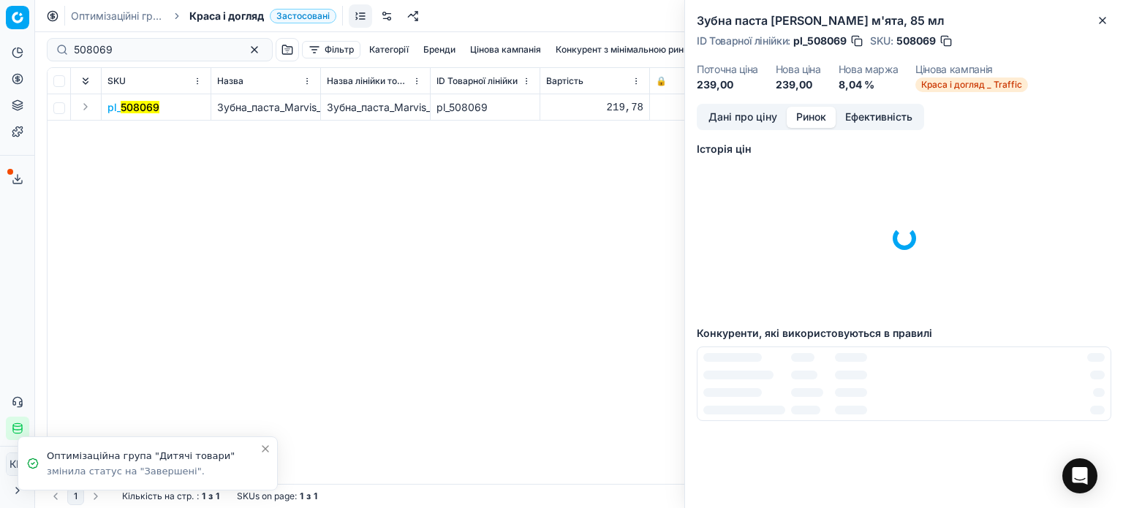
scroll to position [0, 0]
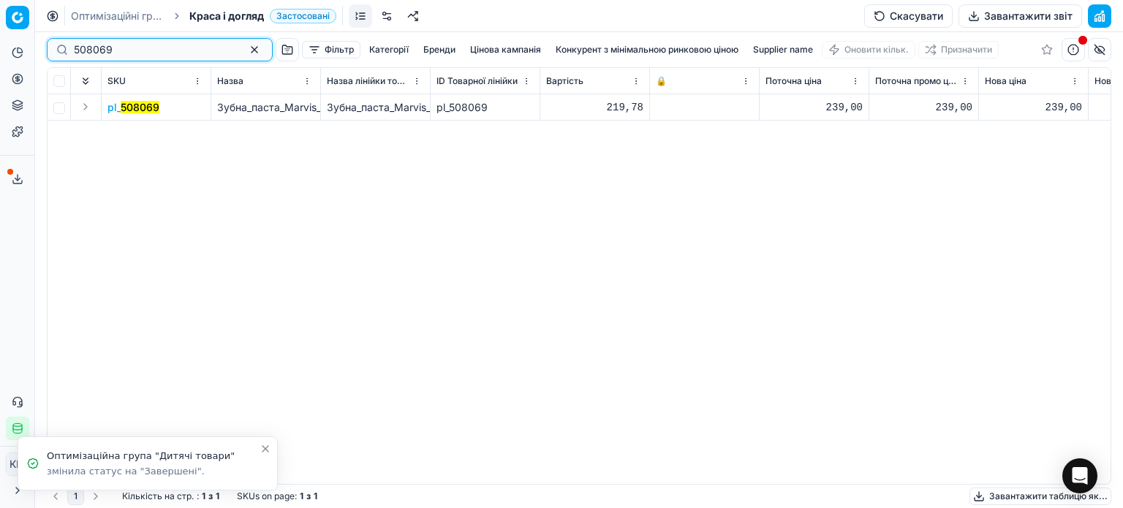
drag, startPoint x: 72, startPoint y: 53, endPoint x: 0, endPoint y: 49, distance: 72.5
click at [0, 49] on div "Pricing platform Аналітика Цінова оптимізація Асортимент продукції Шаблони Серв…" at bounding box center [561, 254] width 1123 height 508
paste input "67631"
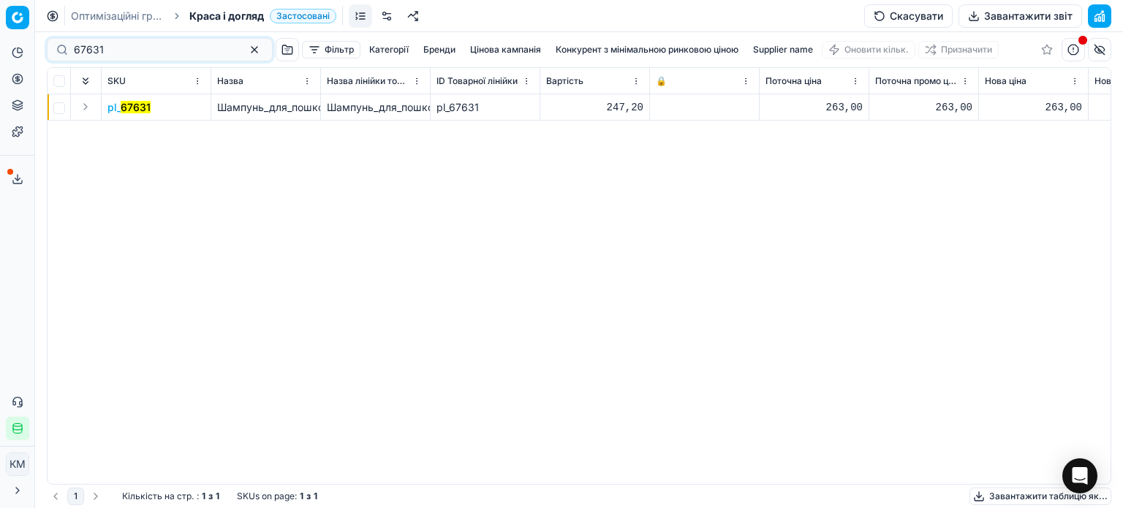
click at [146, 108] on mark "67631" at bounding box center [136, 107] width 30 height 12
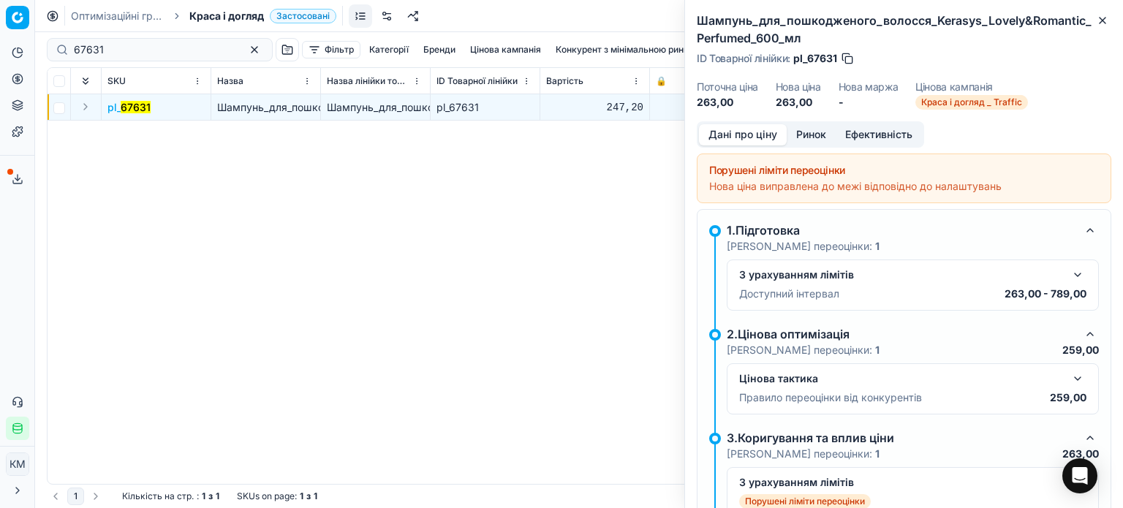
click at [813, 137] on button "Ринок" at bounding box center [811, 134] width 49 height 21
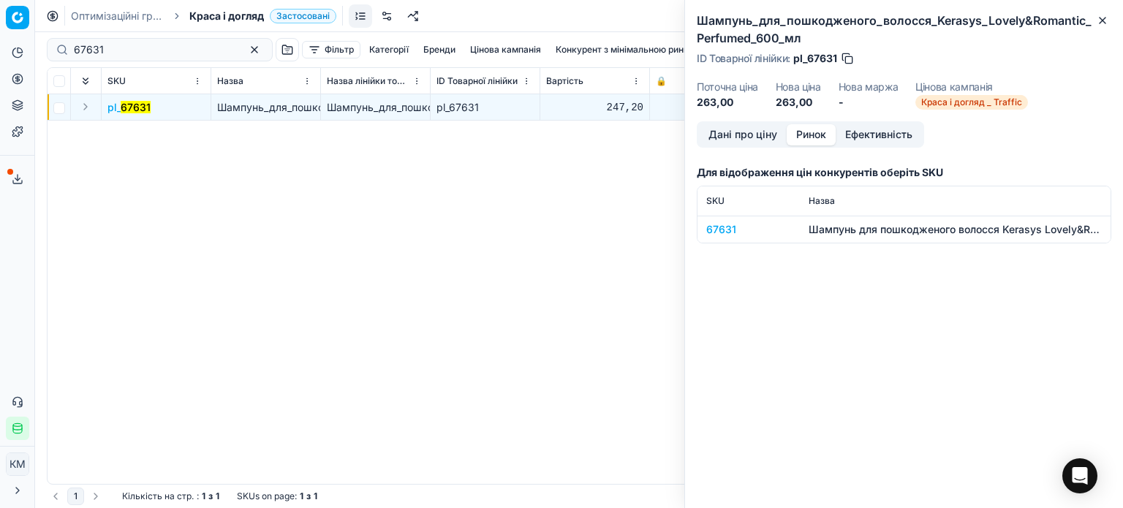
click at [723, 230] on div "67631" at bounding box center [748, 229] width 85 height 15
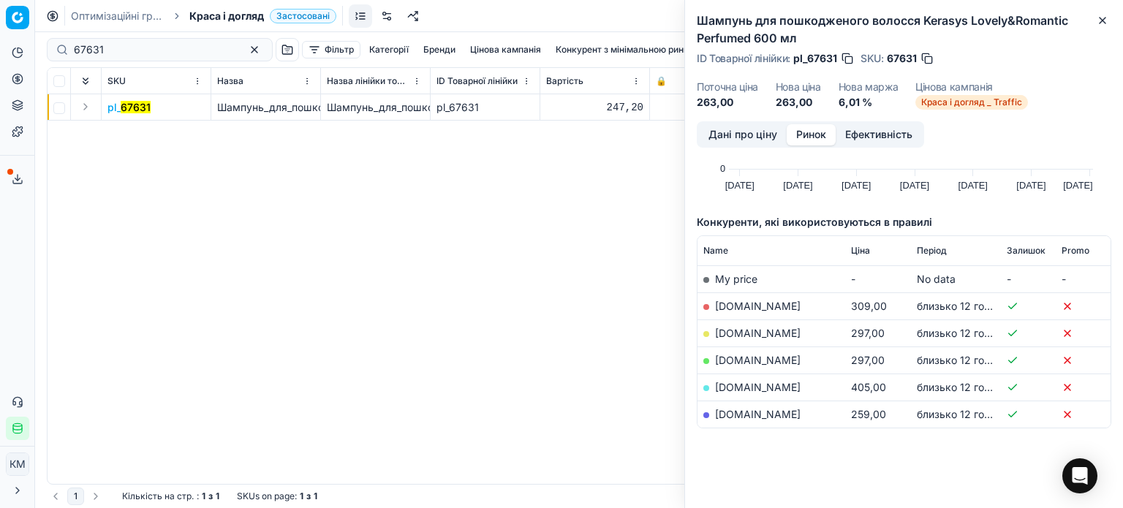
scroll to position [132, 0]
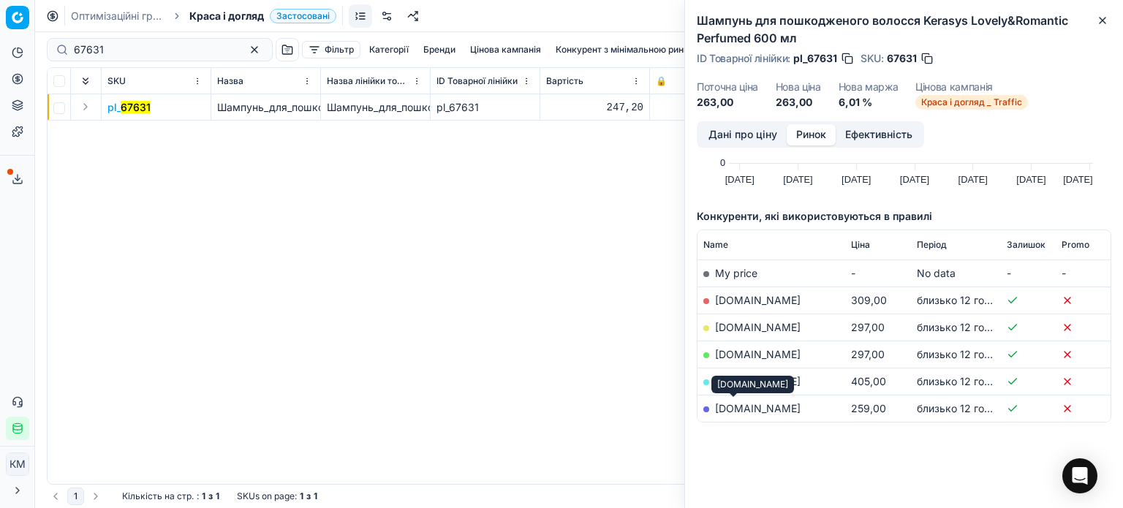
click at [739, 408] on link "[DOMAIN_NAME]" at bounding box center [758, 408] width 86 height 12
click at [755, 324] on link "[DOMAIN_NAME]" at bounding box center [758, 327] width 86 height 12
click at [1104, 17] on icon "button" at bounding box center [1103, 21] width 12 height 12
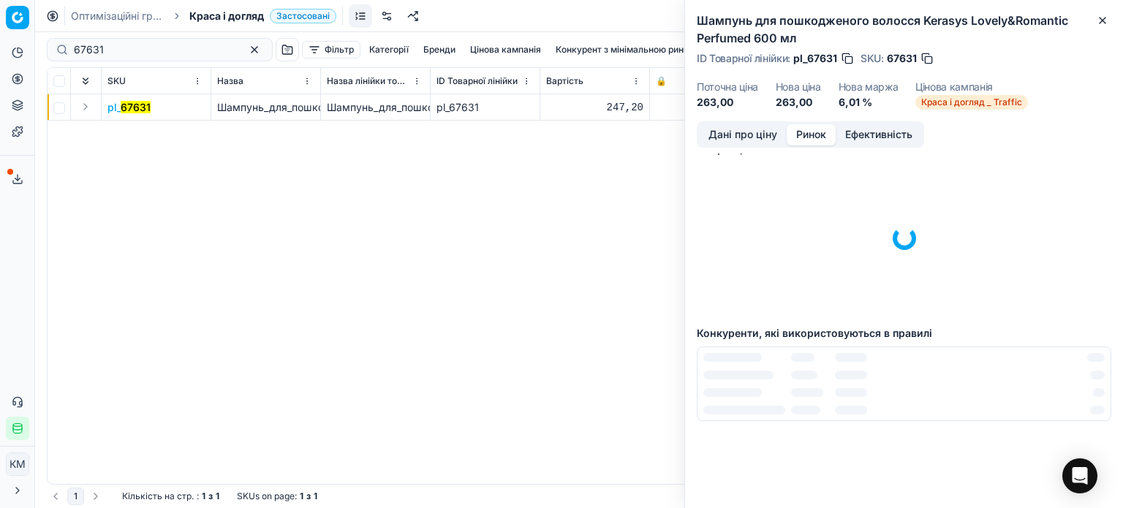
scroll to position [0, 0]
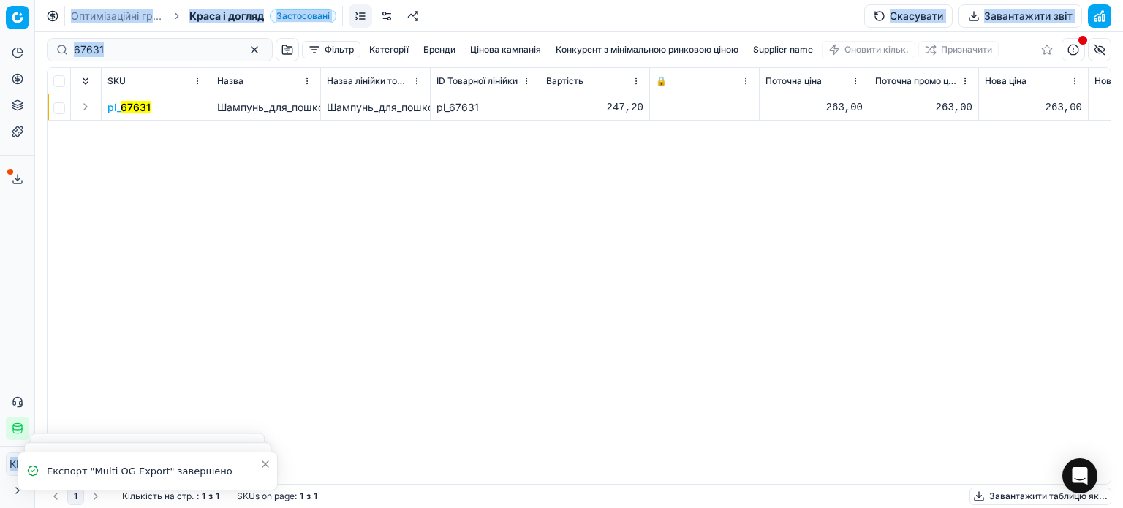
drag, startPoint x: 163, startPoint y: 58, endPoint x: 0, endPoint y: 50, distance: 163.2
click at [0, 50] on div "Pricing platform Аналітика Цінова оптимізація Асортимент продукції Шаблони Серв…" at bounding box center [561, 254] width 1123 height 508
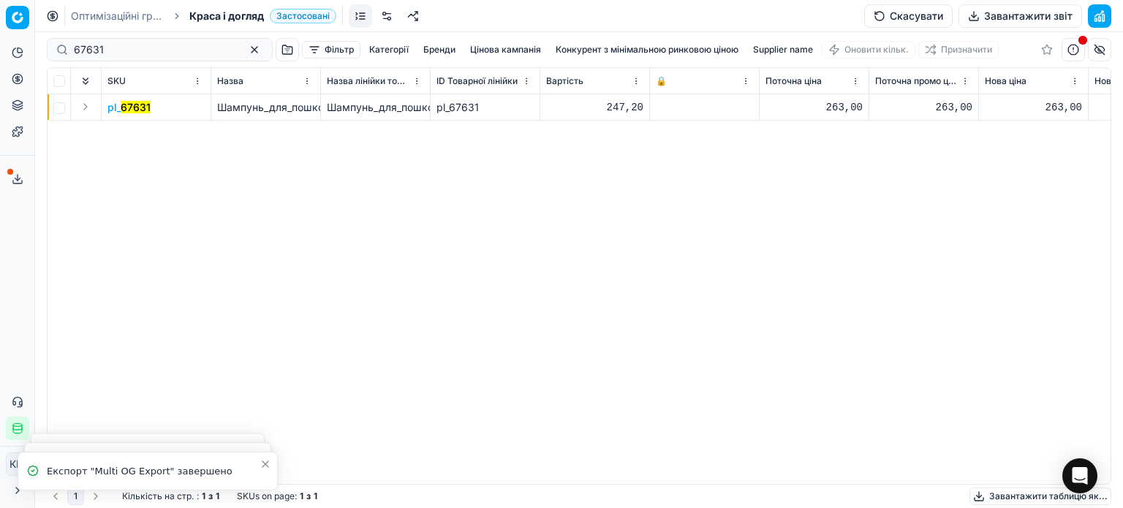
click at [218, 208] on div "pl_ 67631 Шампунь_для_пошкодженого_волосся_Kerasys_Lovely&Romantic_Perfumed_600…" at bounding box center [579, 289] width 1063 height 390
drag, startPoint x: 64, startPoint y: 48, endPoint x: 39, endPoint y: 46, distance: 24.9
click at [39, 46] on div "Pricing platform Аналітика Цінова оптимізація Асортимент продукції Шаблони Серв…" at bounding box center [561, 254] width 1123 height 508
paste input "850234"
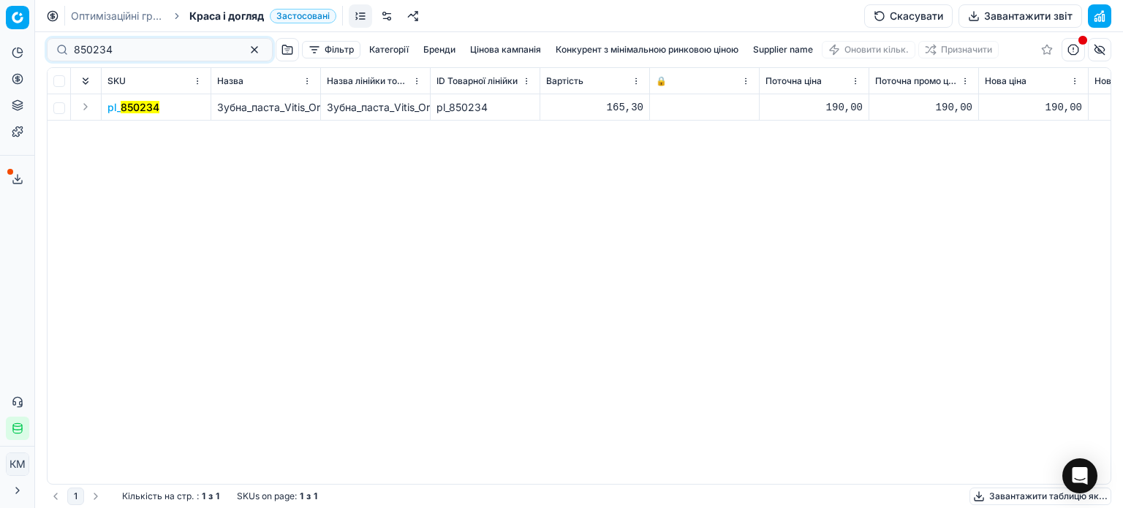
click at [149, 108] on mark "850234" at bounding box center [140, 107] width 39 height 12
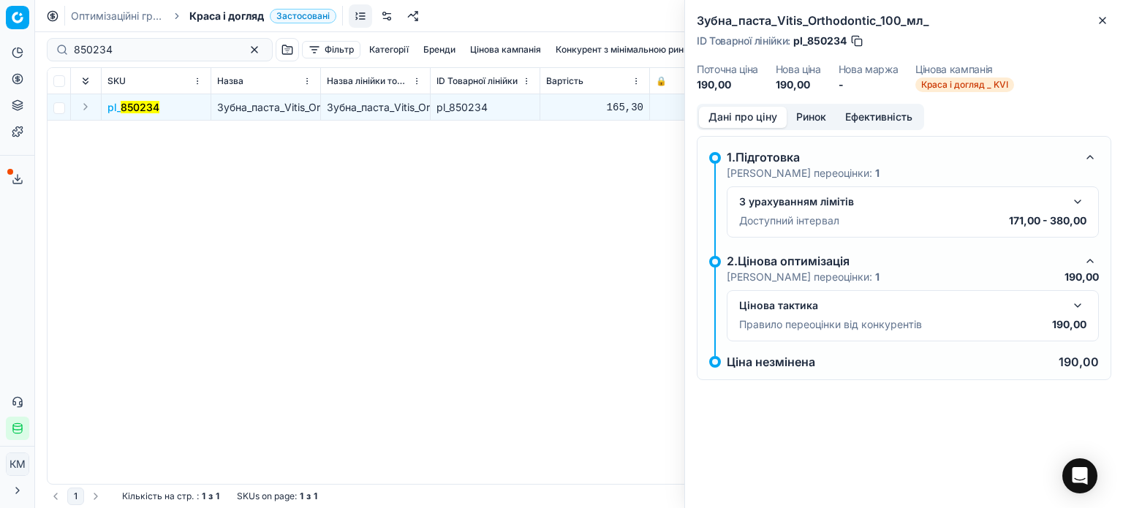
drag, startPoint x: 810, startPoint y: 118, endPoint x: 810, endPoint y: 129, distance: 11.0
click at [810, 119] on button "Ринок" at bounding box center [811, 117] width 49 height 21
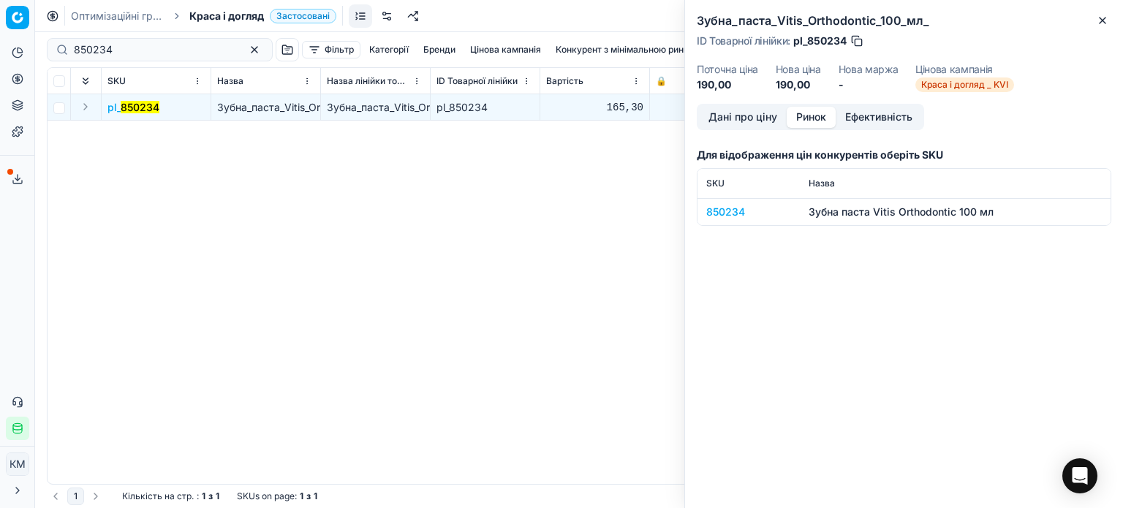
click at [738, 205] on div "850234" at bounding box center [748, 212] width 85 height 15
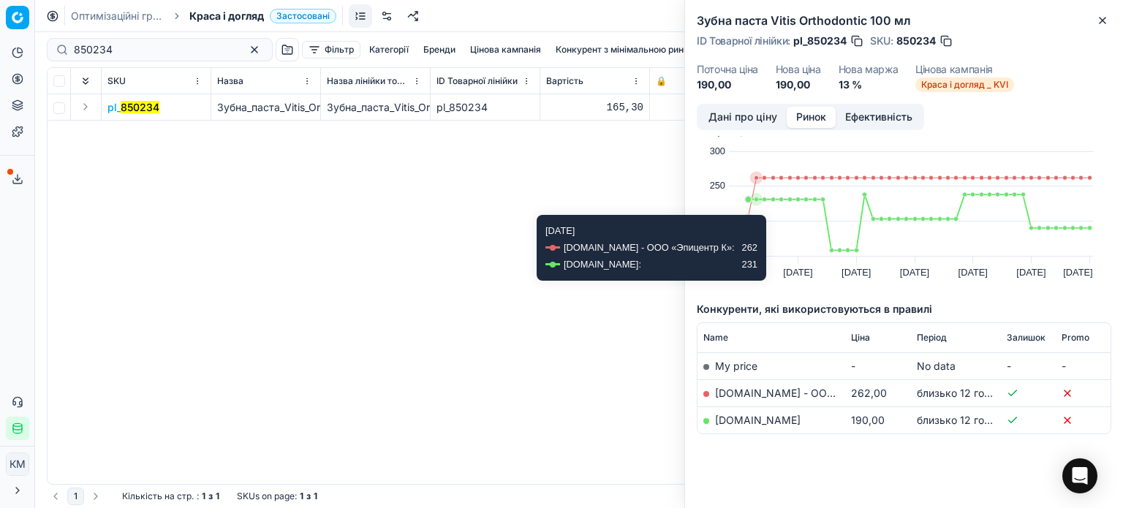
scroll to position [34, 0]
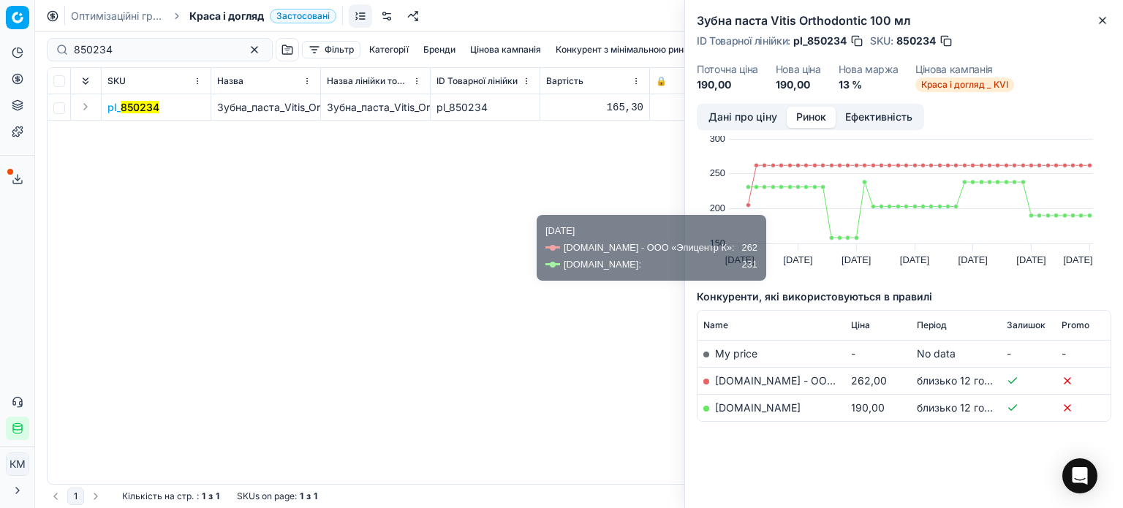
click at [759, 405] on link "[DOMAIN_NAME]" at bounding box center [758, 407] width 86 height 12
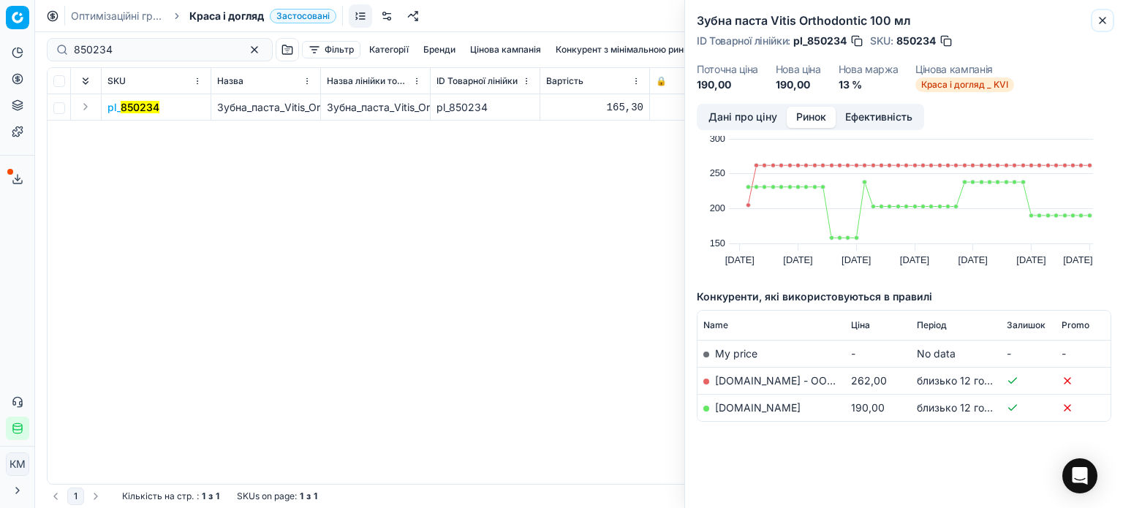
click at [1106, 18] on icon "button" at bounding box center [1103, 21] width 12 height 12
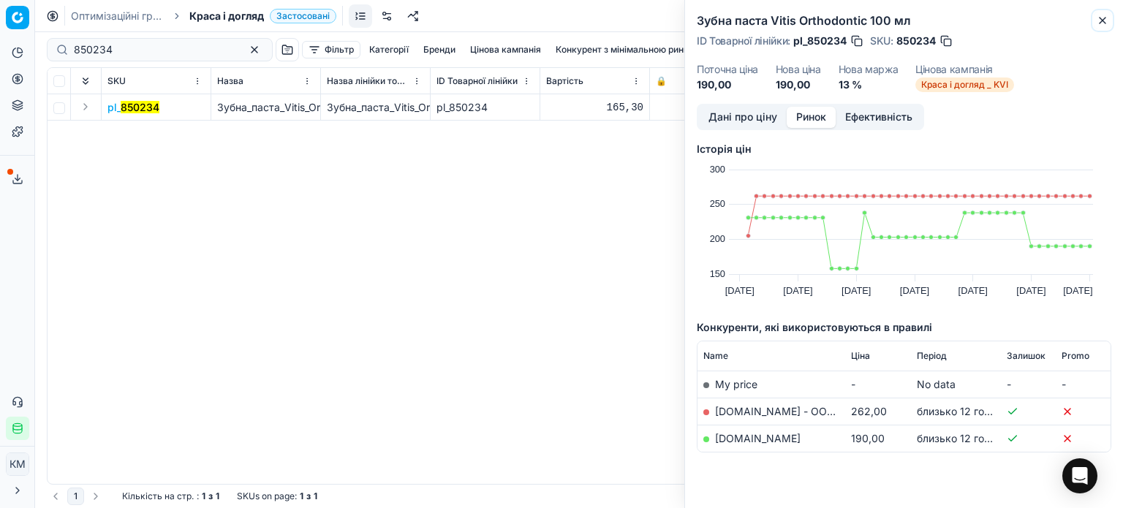
scroll to position [0, 0]
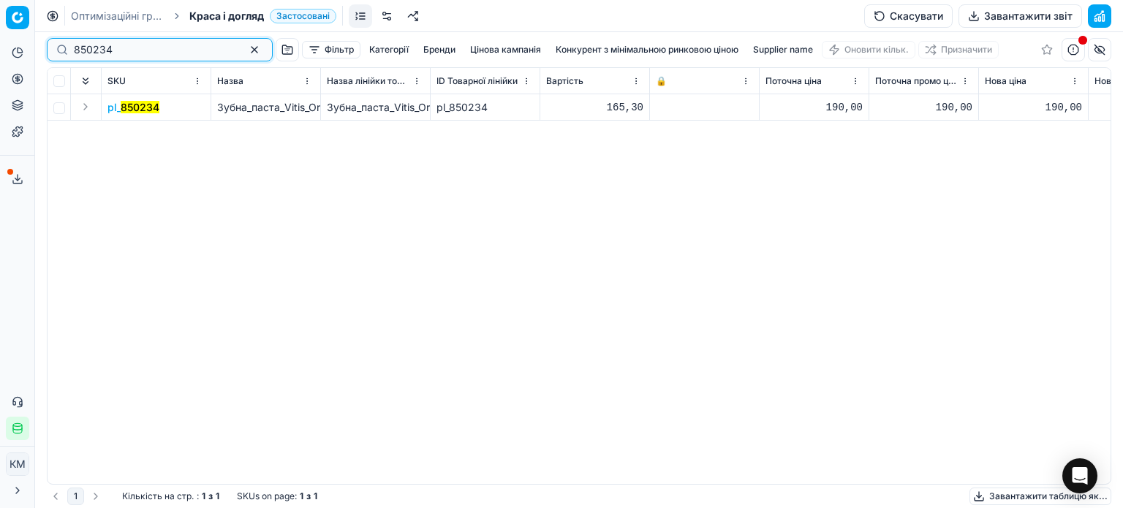
drag, startPoint x: 138, startPoint y: 49, endPoint x: 20, endPoint y: 31, distance: 119.0
click at [20, 32] on div "Pricing platform Аналітика Цінова оптимізація Асортимент продукції Шаблони Серв…" at bounding box center [561, 254] width 1123 height 508
paste input "385036"
click at [152, 110] on mark "385036" at bounding box center [140, 107] width 39 height 12
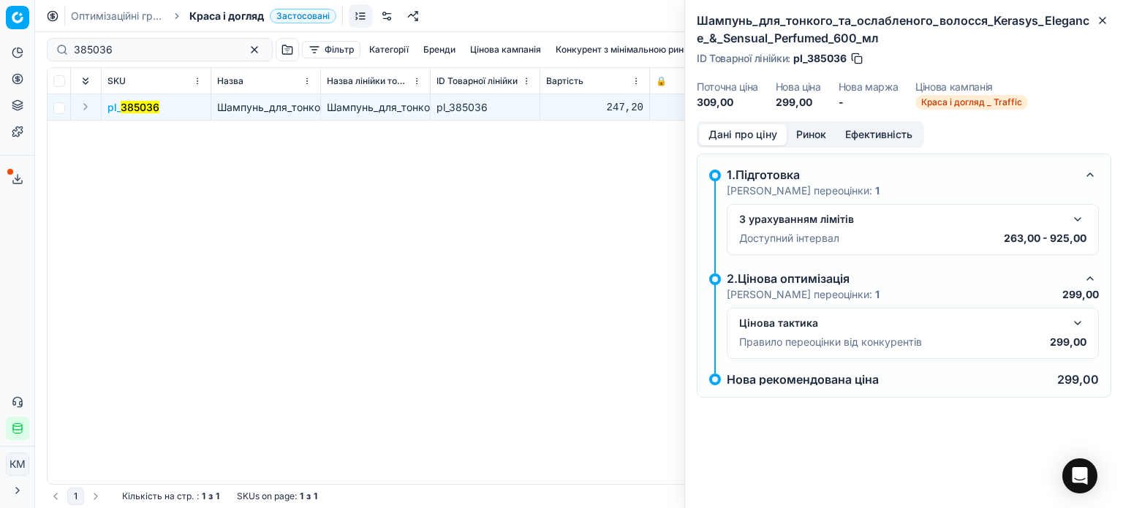
click at [808, 135] on button "Ринок" at bounding box center [811, 134] width 49 height 21
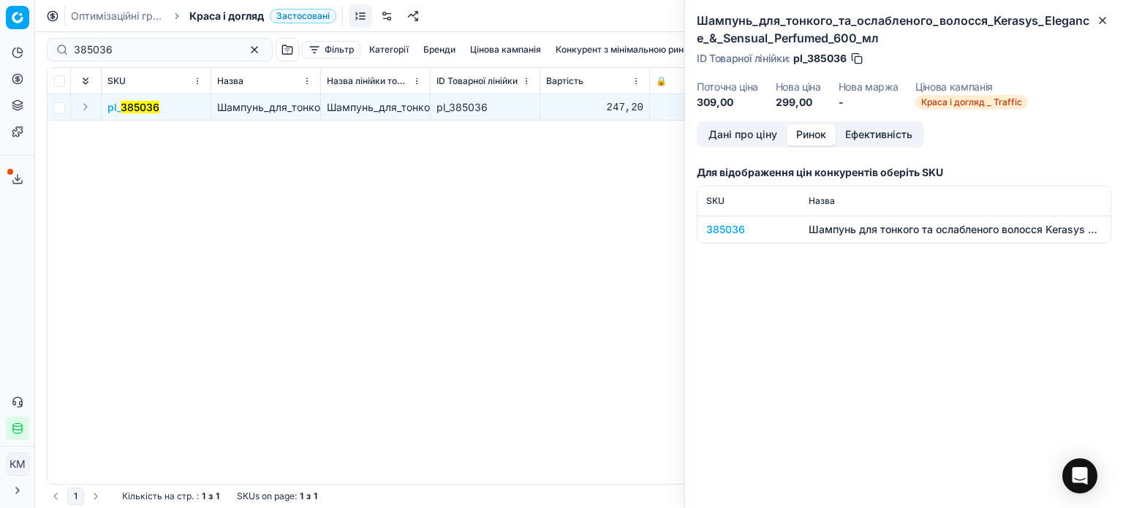
click at [720, 230] on div "385036" at bounding box center [748, 229] width 85 height 15
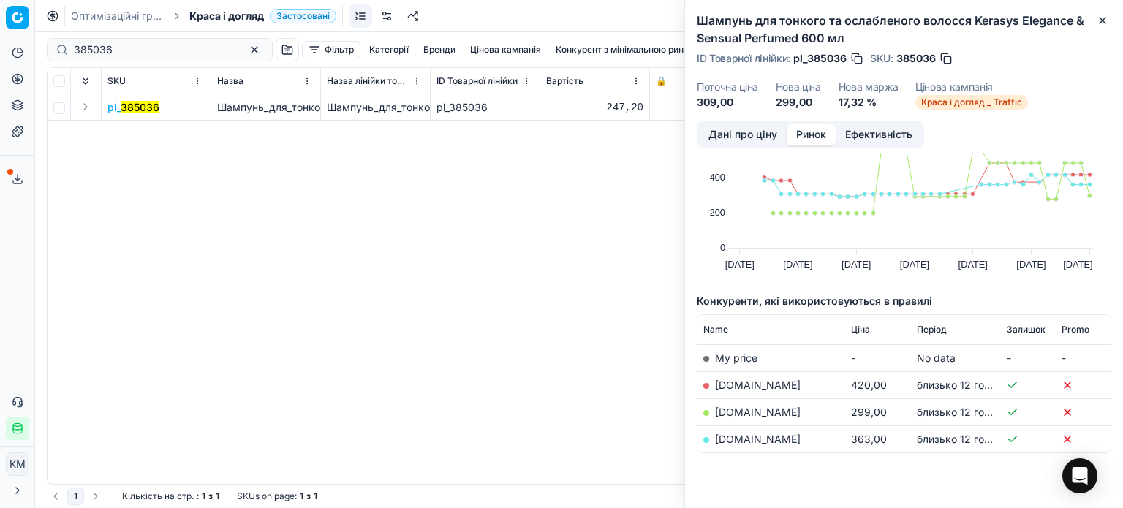
scroll to position [78, 0]
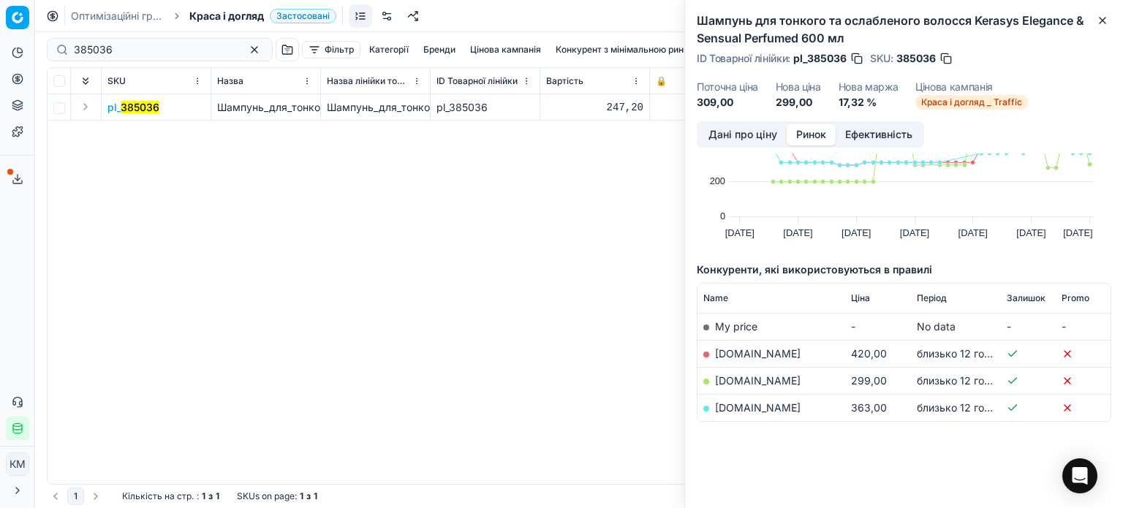
click at [761, 404] on link "[DOMAIN_NAME]" at bounding box center [758, 407] width 86 height 12
click at [749, 381] on link "[DOMAIN_NAME]" at bounding box center [758, 380] width 86 height 12
click at [1100, 21] on icon "button" at bounding box center [1103, 21] width 12 height 12
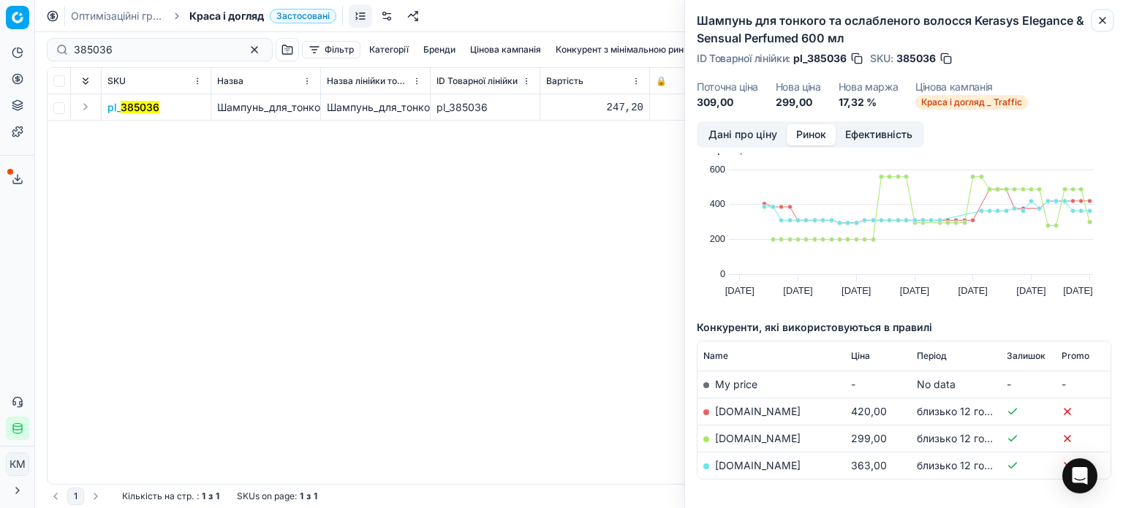
scroll to position [0, 0]
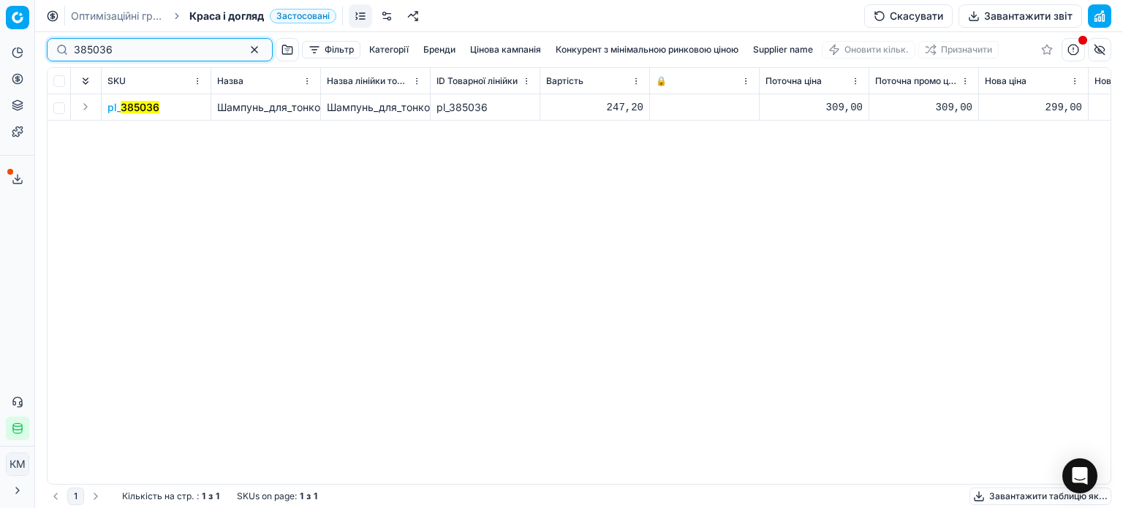
drag, startPoint x: 139, startPoint y: 48, endPoint x: 0, endPoint y: 51, distance: 139.0
click at [0, 51] on div "Pricing platform Аналітика Цінова оптимізація Асортимент продукції Шаблони Серв…" at bounding box center [561, 254] width 1123 height 508
paste input "74854"
type input "74854"
click at [140, 111] on mark "74854" at bounding box center [136, 107] width 31 height 12
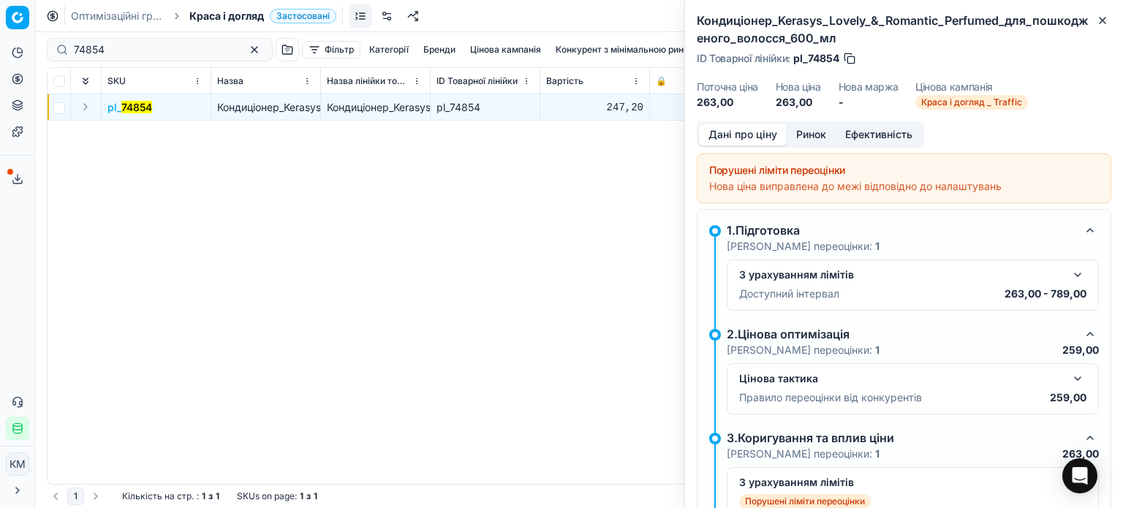
click at [812, 142] on button "Ринок" at bounding box center [811, 134] width 49 height 21
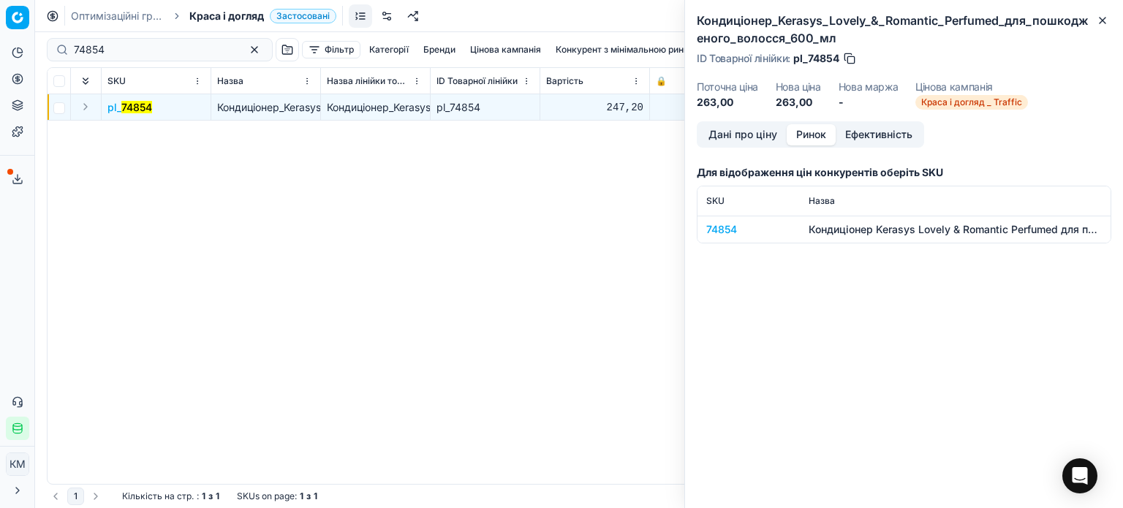
click at [724, 231] on div "74854" at bounding box center [748, 229] width 85 height 15
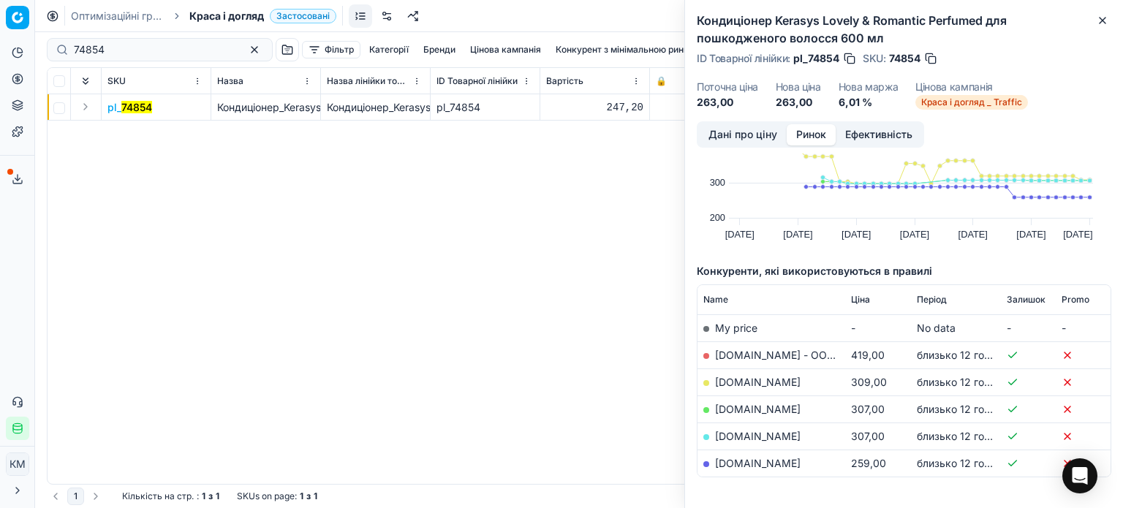
scroll to position [132, 0]
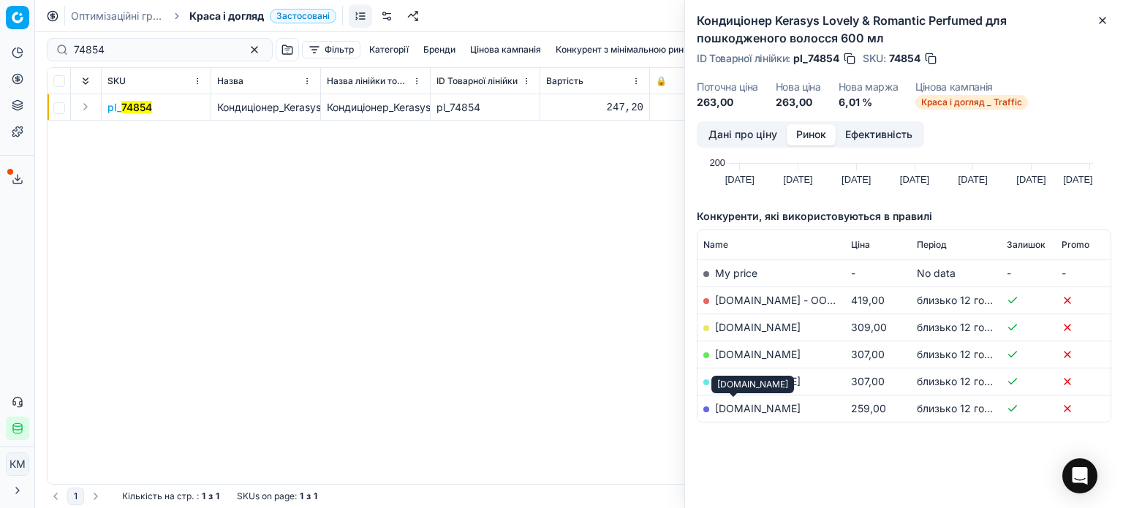
click at [734, 406] on link "[DOMAIN_NAME]" at bounding box center [758, 408] width 86 height 12
click at [1104, 20] on icon "button" at bounding box center [1103, 21] width 6 height 6
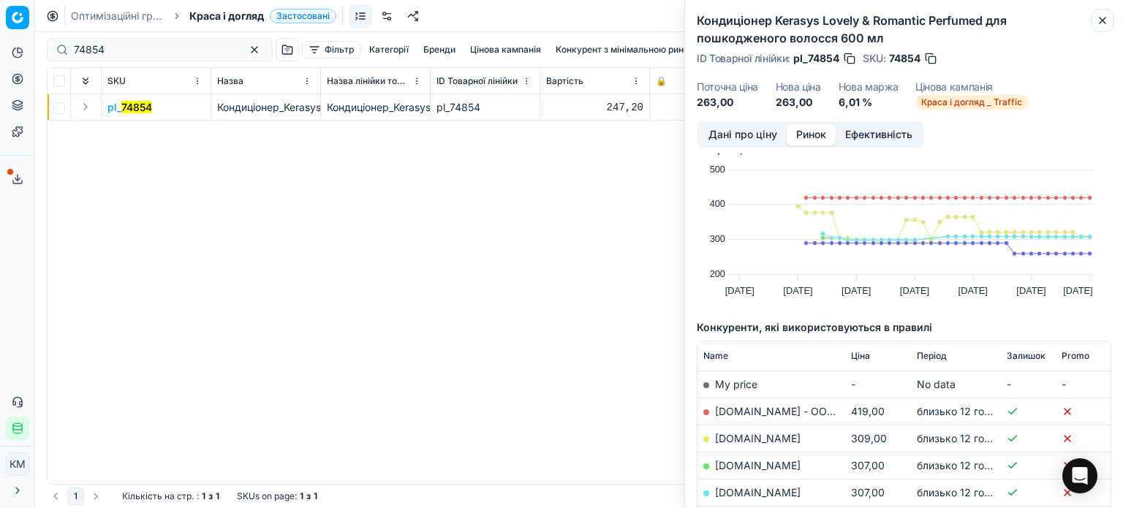
scroll to position [0, 0]
